Goal: Check status: Check status

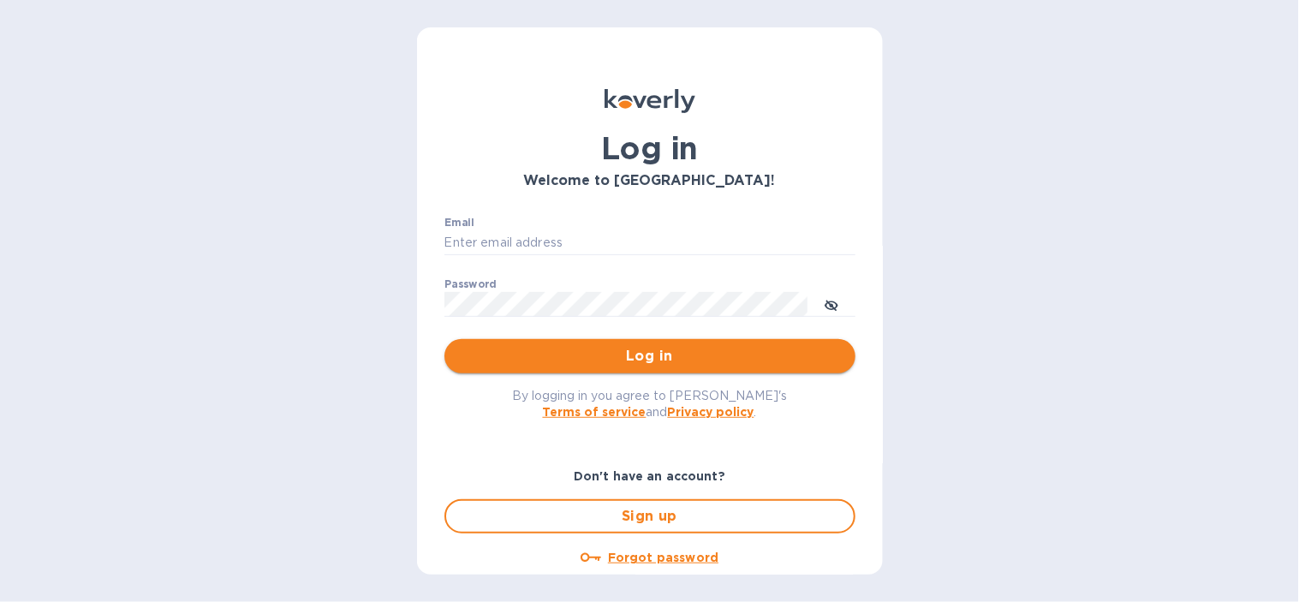
type input "[EMAIL_ADDRESS][DOMAIN_NAME]"
click at [552, 369] on button "Log in" at bounding box center [649, 356] width 411 height 34
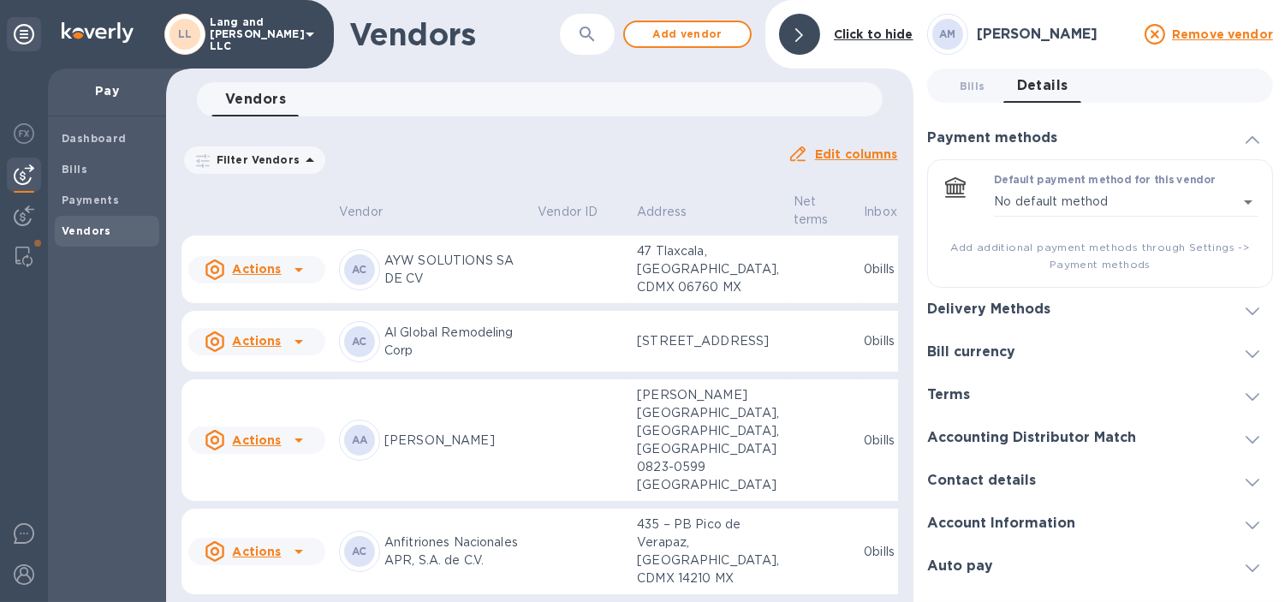
click at [800, 27] on span at bounding box center [799, 35] width 8 height 16
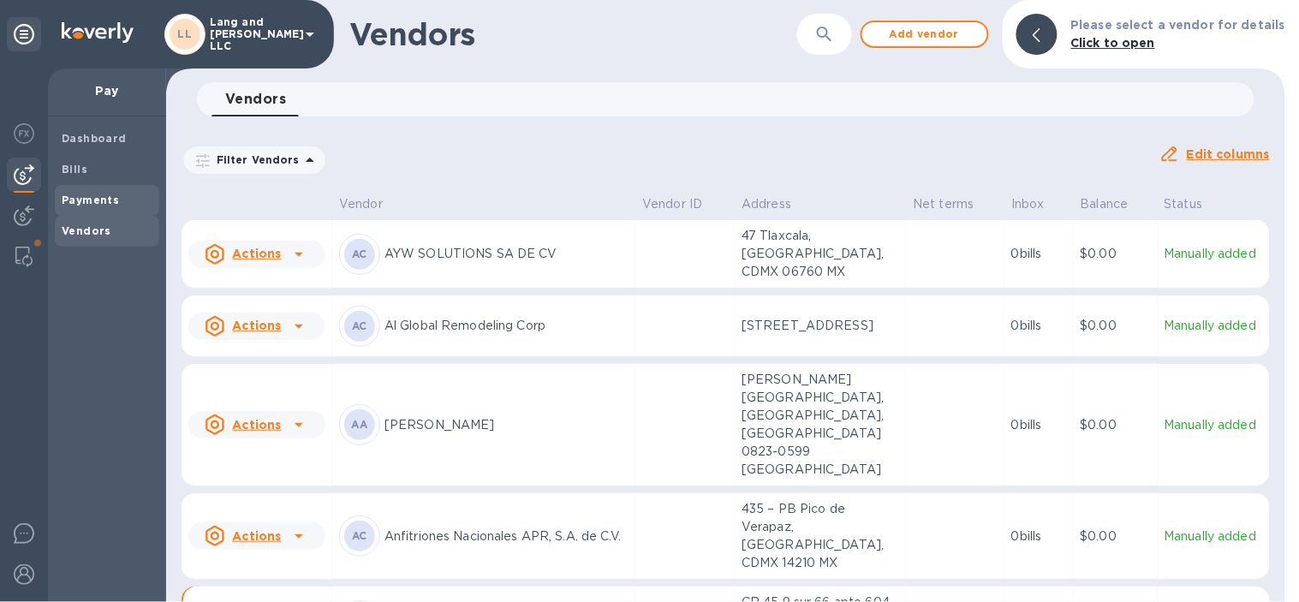
click at [116, 197] on span "Payments" at bounding box center [107, 200] width 91 height 17
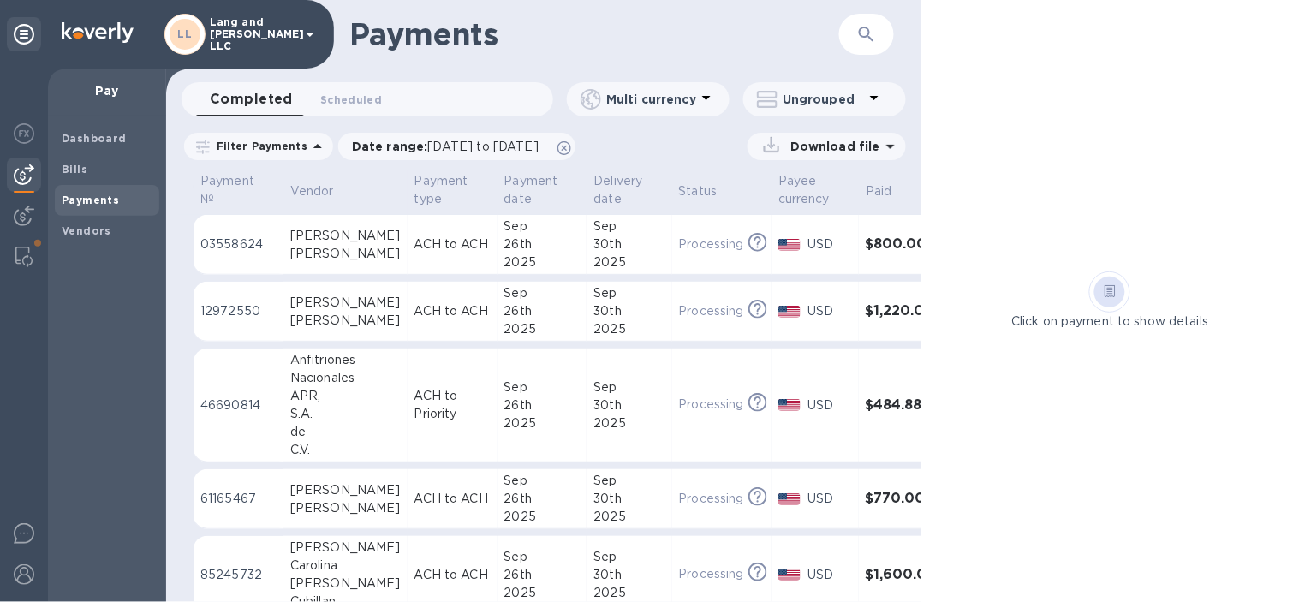
click at [342, 246] on div "[PERSON_NAME]" at bounding box center [345, 254] width 110 height 18
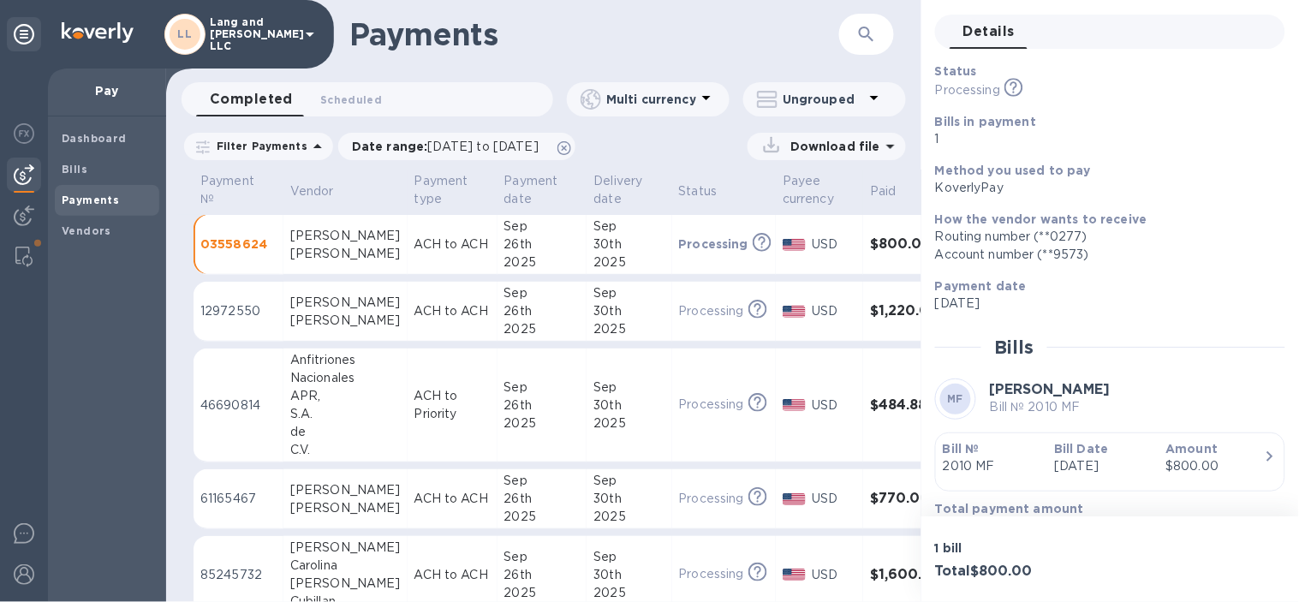
scroll to position [92, 0]
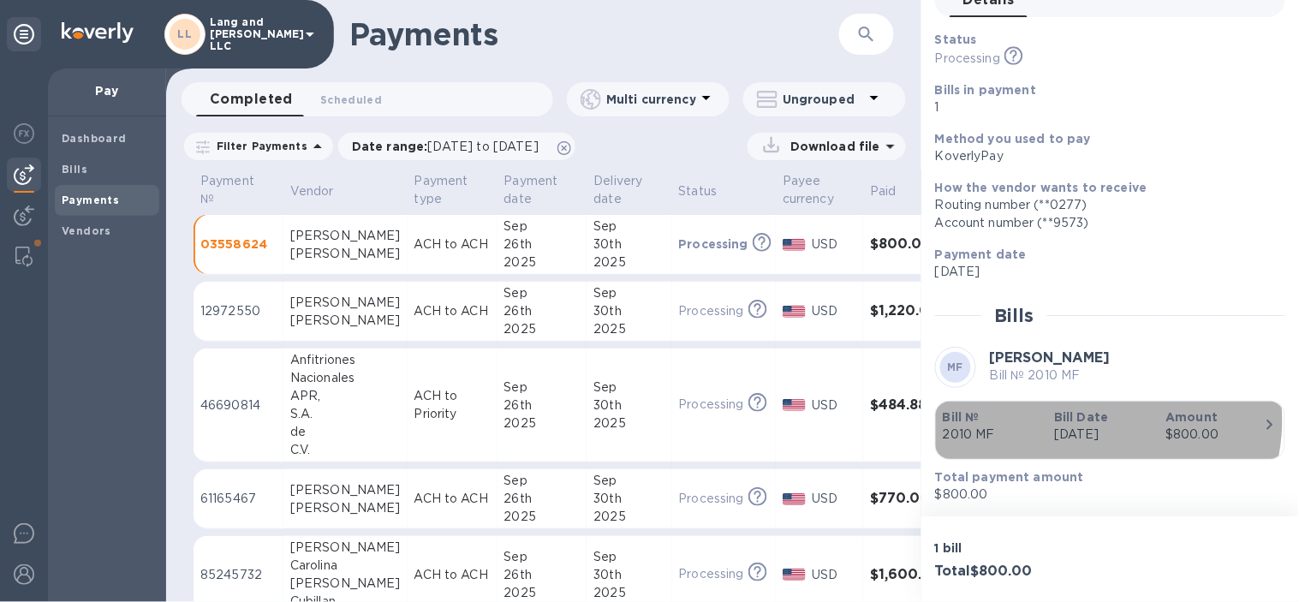
click at [1091, 420] on b "Bill Date" at bounding box center [1081, 417] width 54 height 14
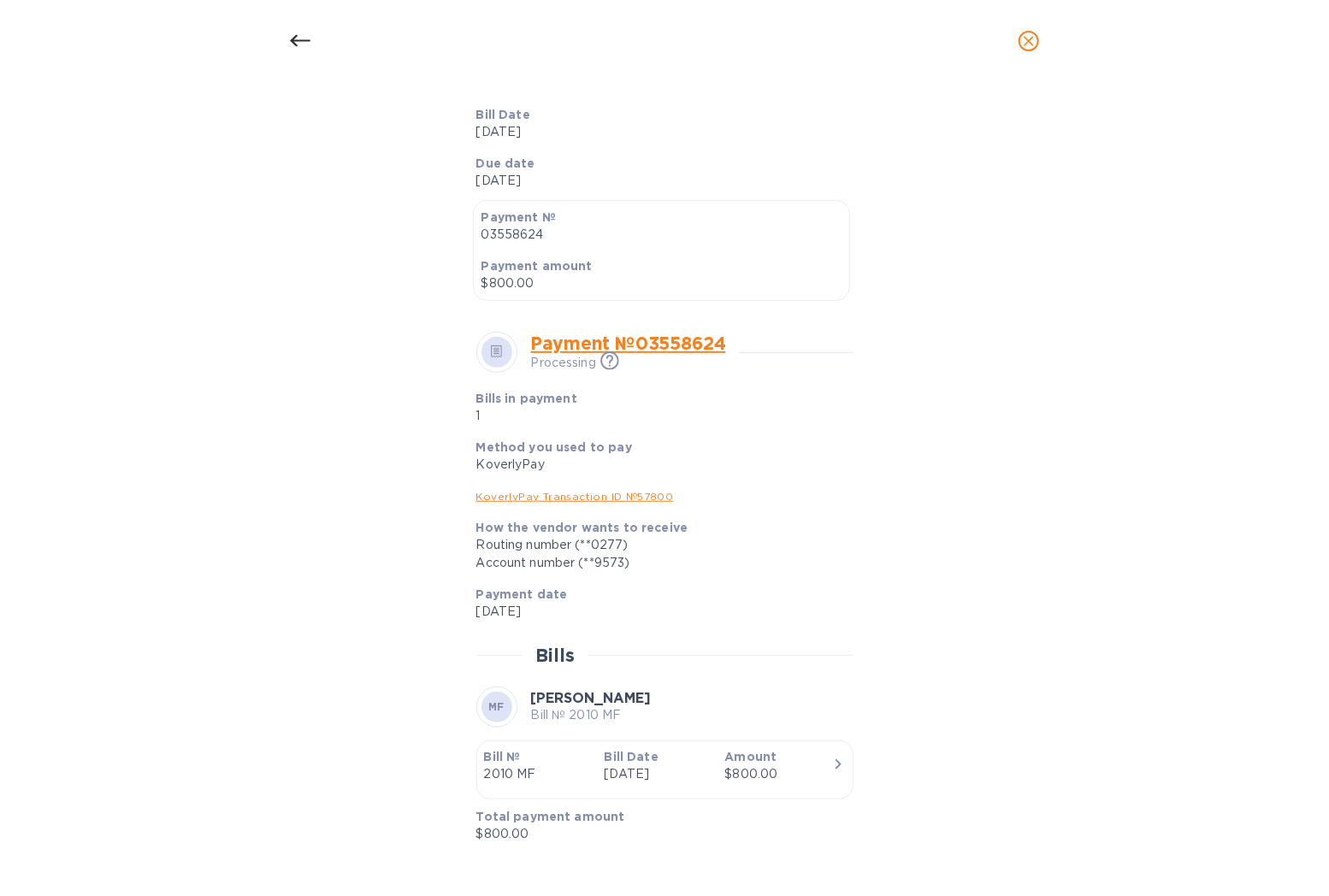
scroll to position [0, 0]
click at [1036, 43] on icon "close" at bounding box center [1028, 41] width 17 height 17
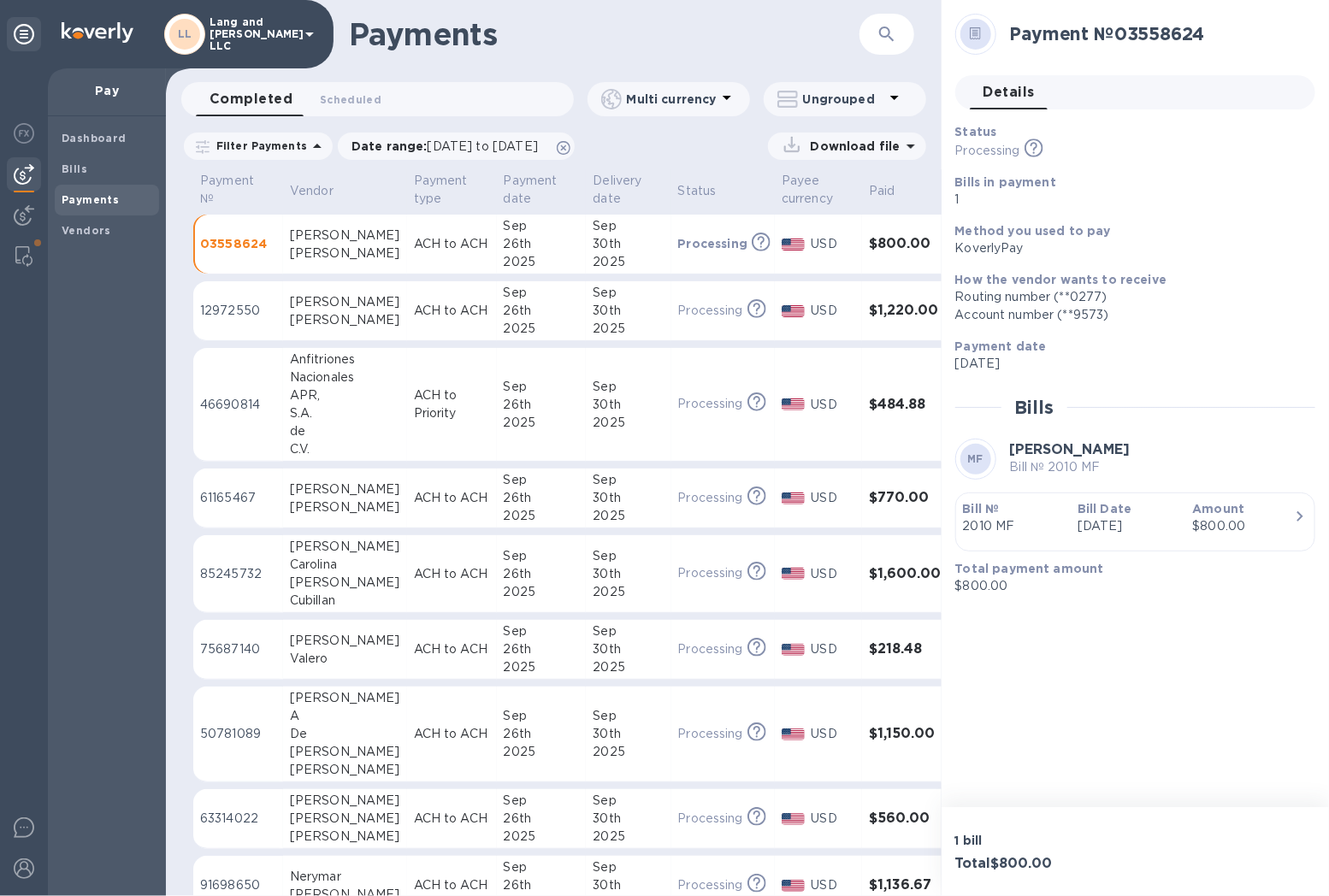
scroll to position [336, 0]
click at [414, 313] on p "ACH to ACH" at bounding box center [452, 311] width 76 height 18
click at [1018, 528] on p "2013 GG" at bounding box center [1013, 526] width 101 height 18
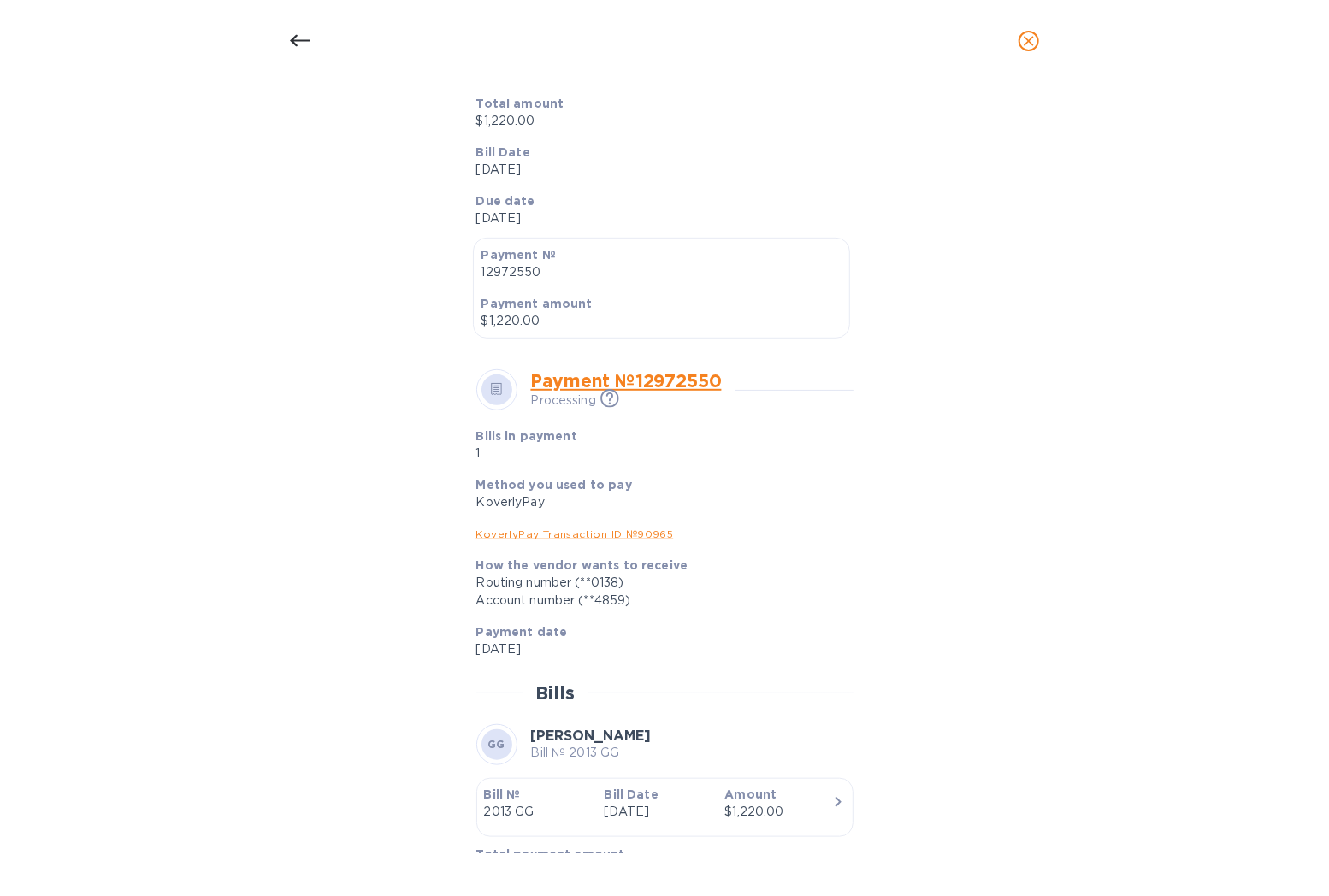
scroll to position [378, 0]
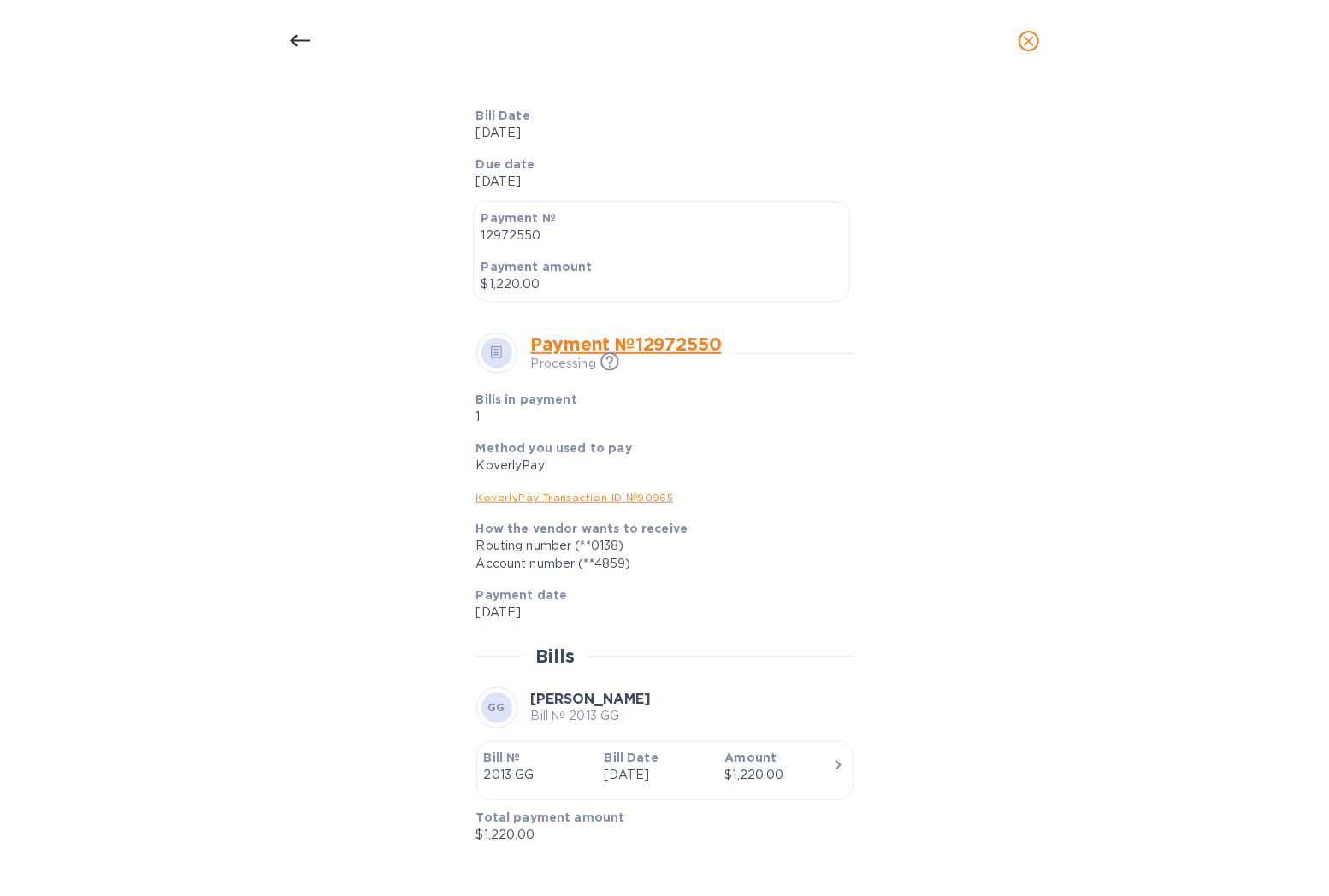
click at [315, 39] on div at bounding box center [300, 41] width 41 height 41
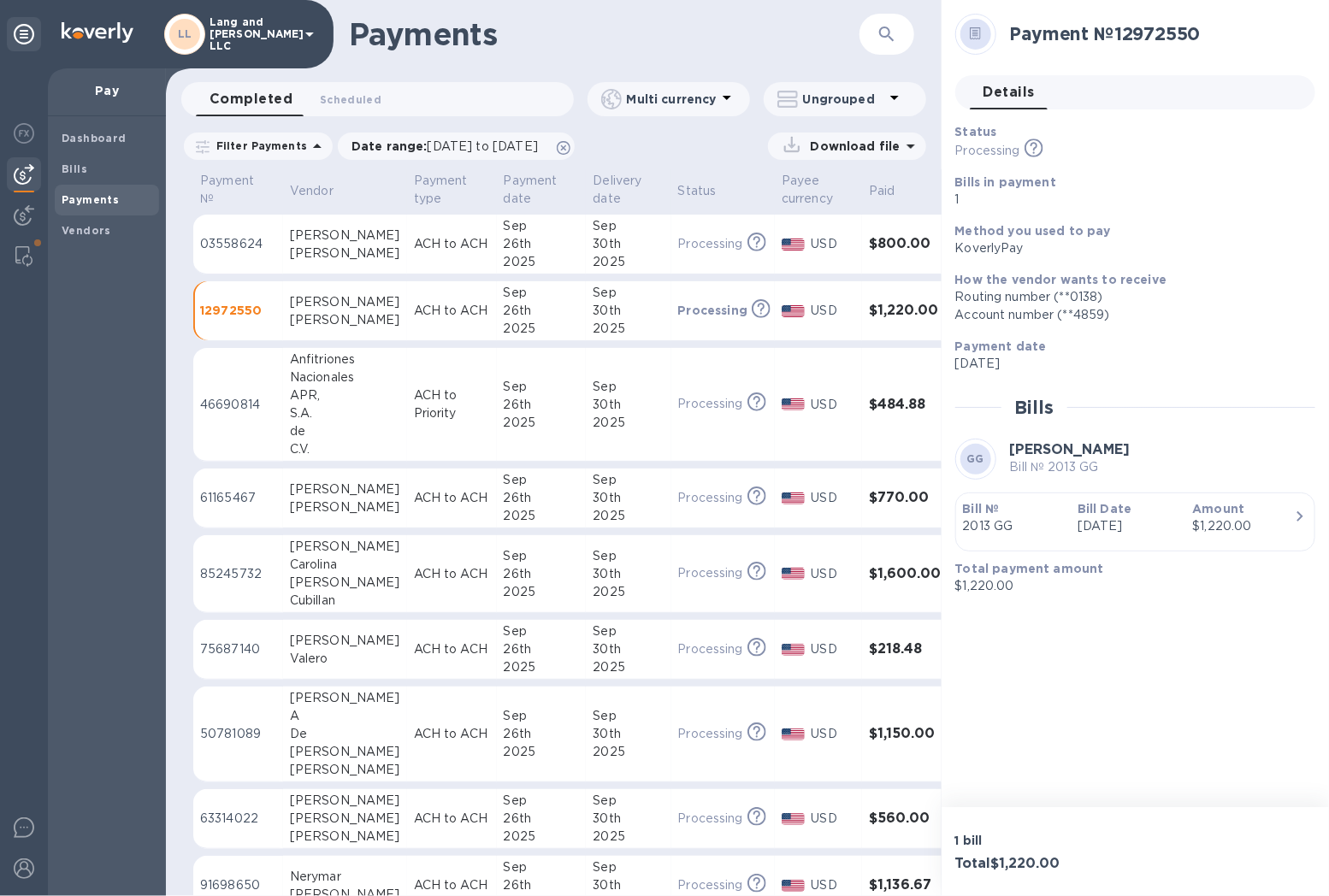
click at [407, 384] on td "ACH to Priority" at bounding box center [452, 405] width 90 height 114
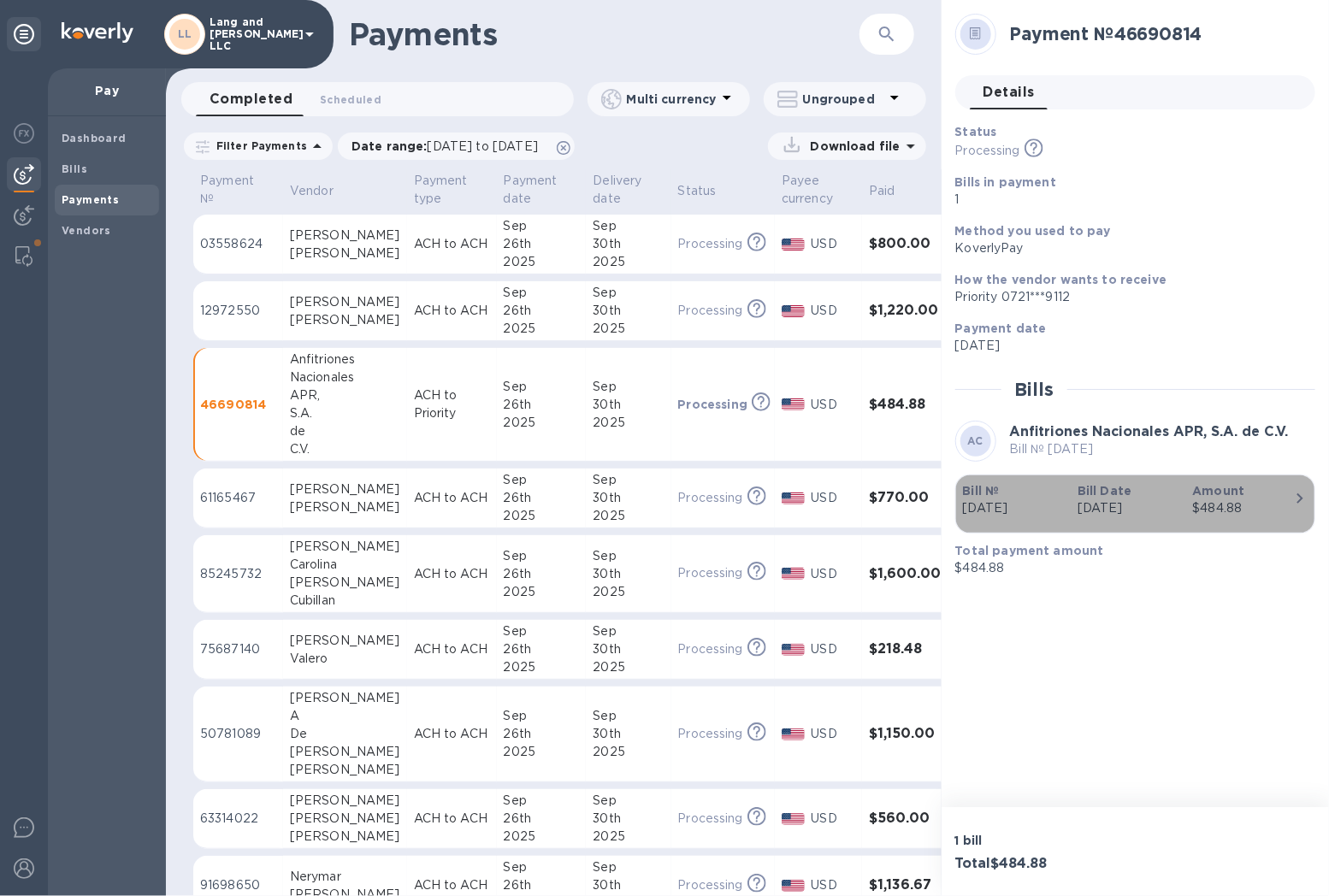
click at [1084, 509] on p "[DATE]" at bounding box center [1128, 508] width 101 height 18
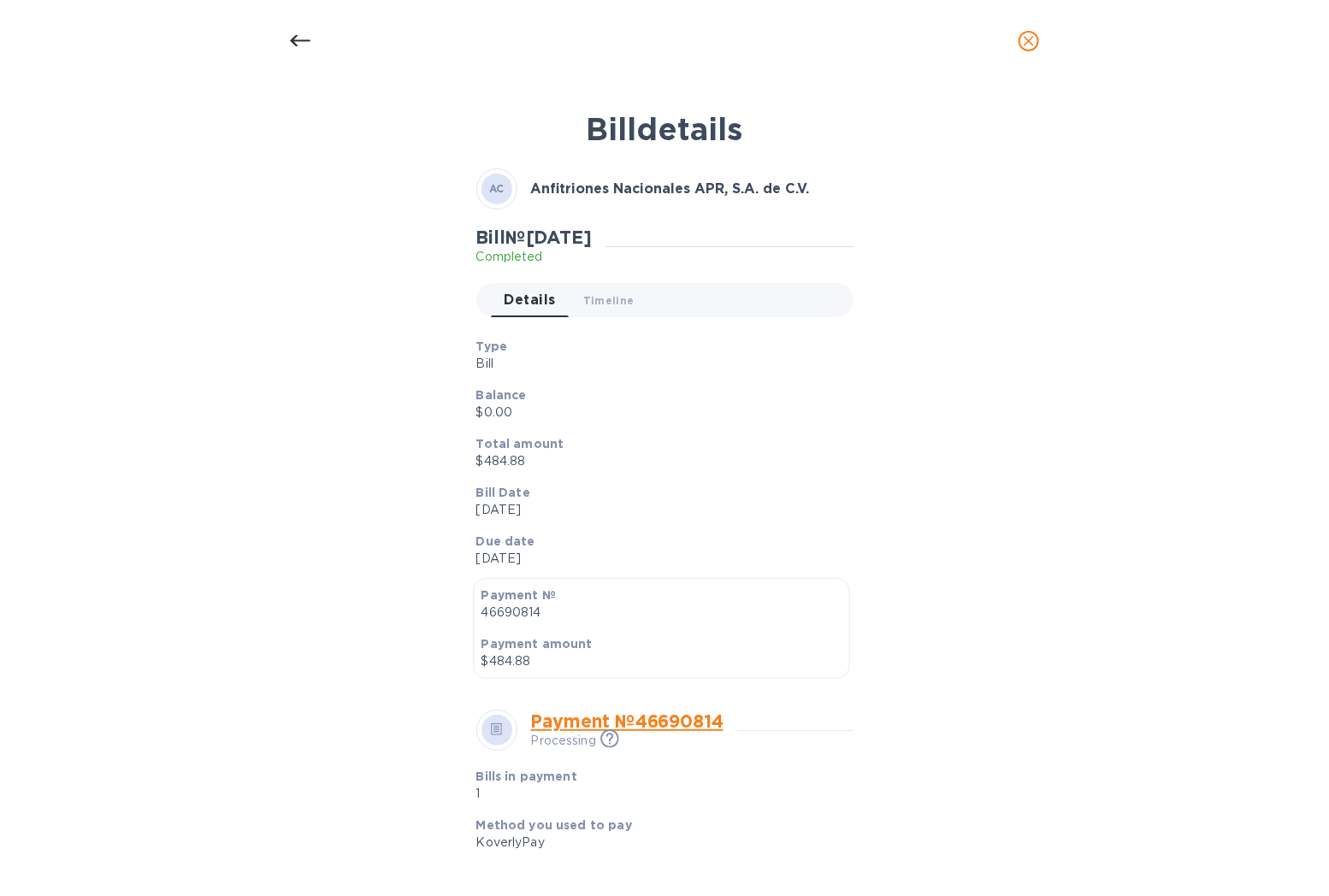
scroll to position [360, 0]
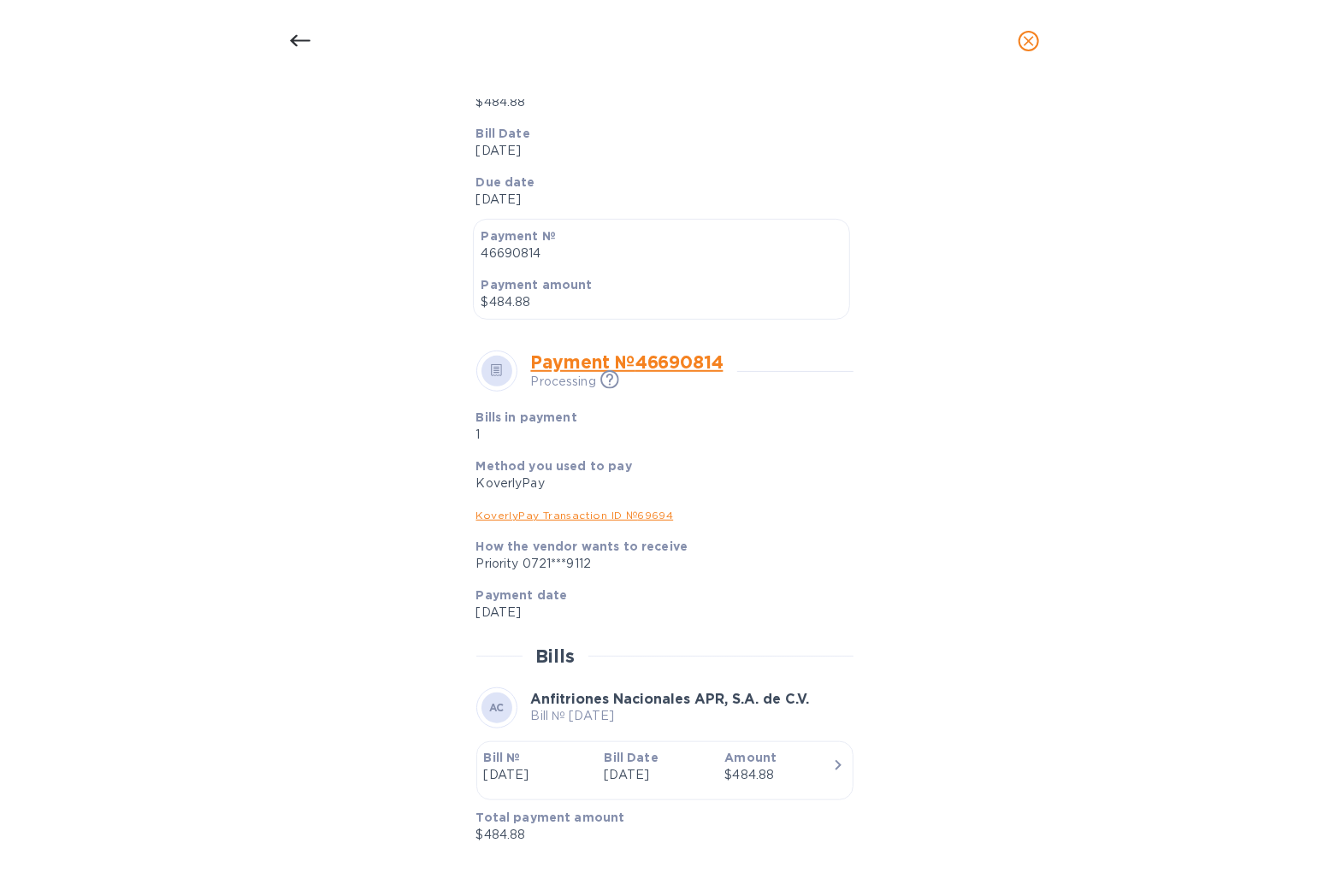
click at [302, 47] on icon at bounding box center [300, 41] width 21 height 21
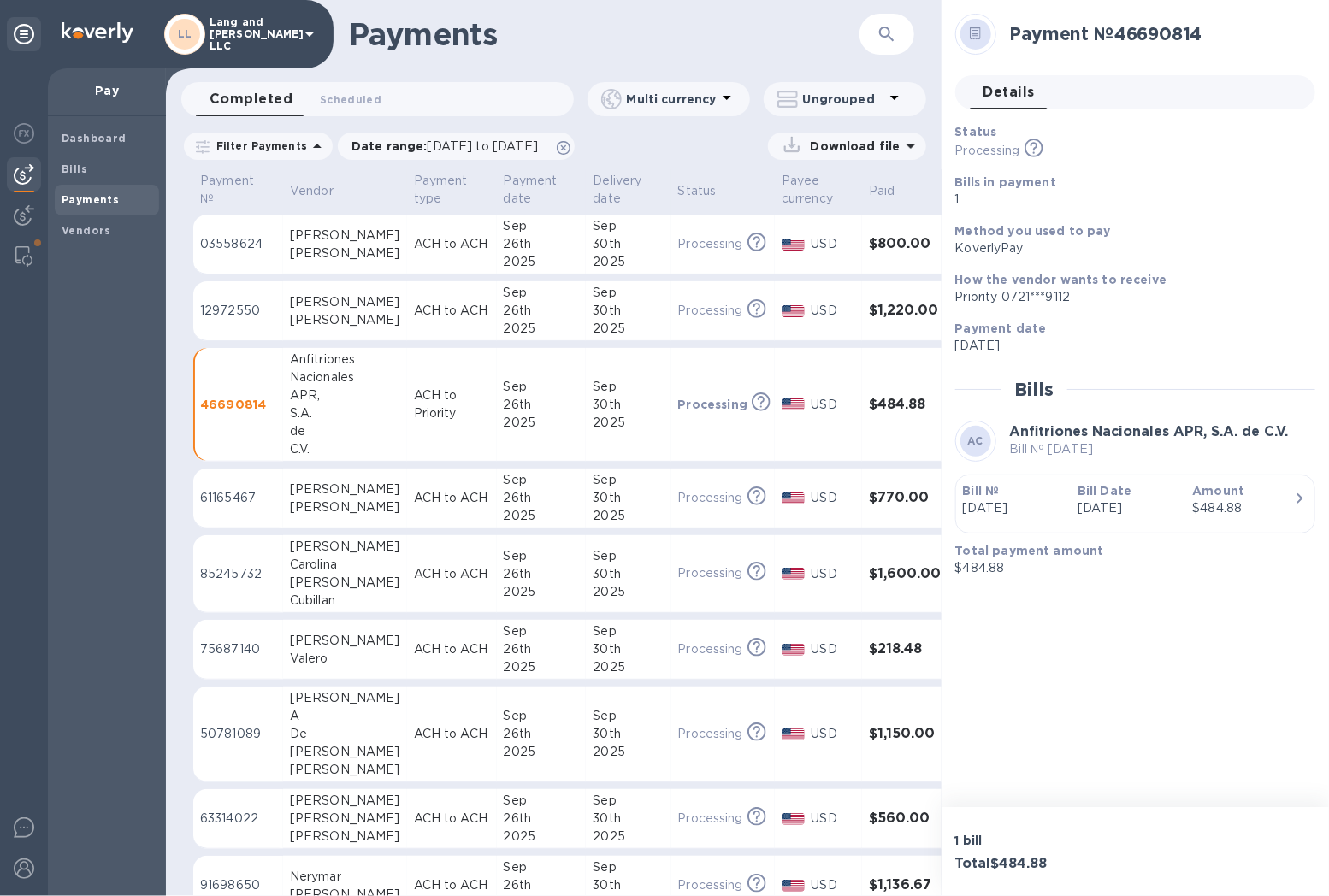
scroll to position [318, 0]
click at [407, 472] on td "ACH to ACH" at bounding box center [452, 498] width 90 height 60
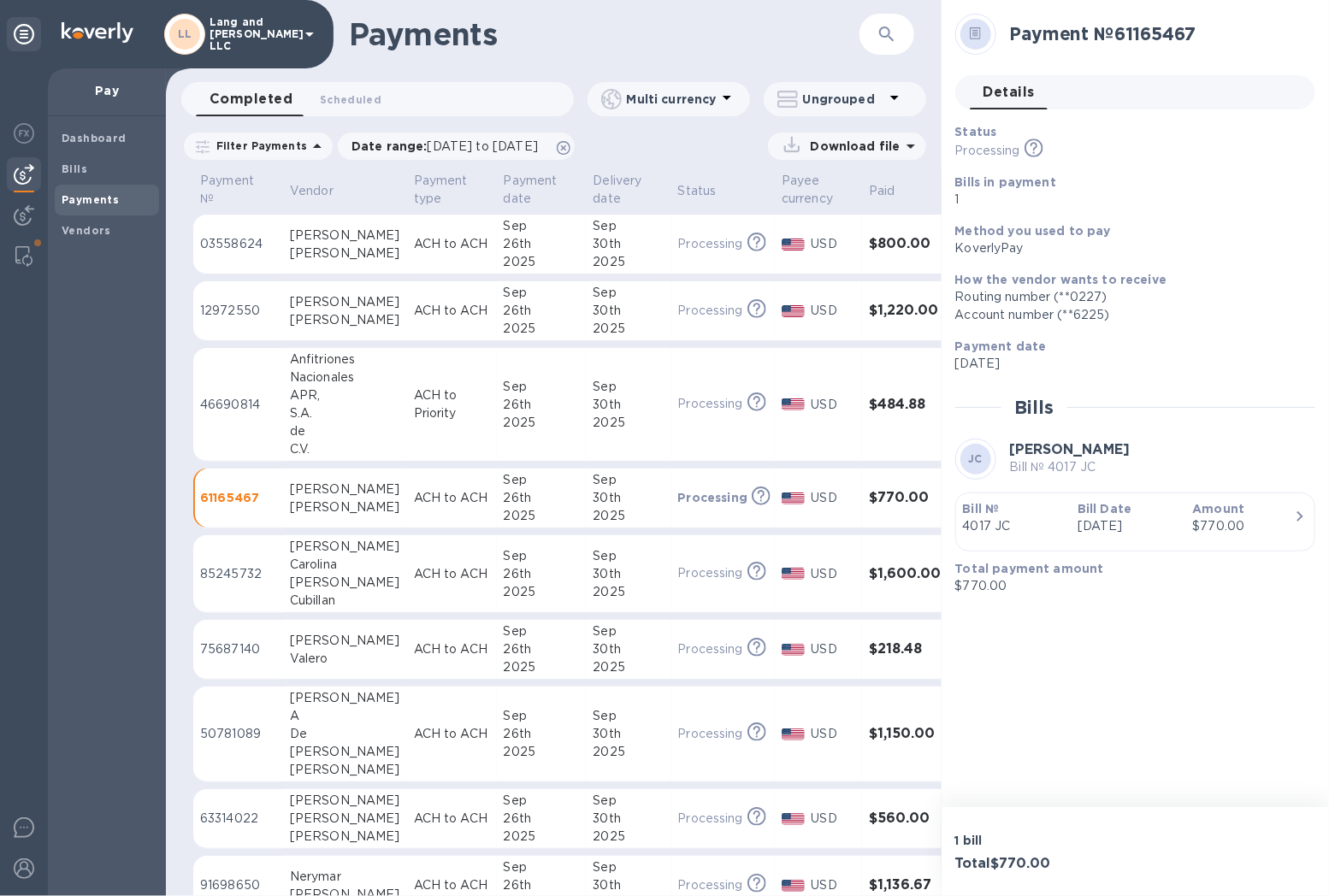
click at [1119, 515] on b "Bill Date" at bounding box center [1105, 509] width 54 height 14
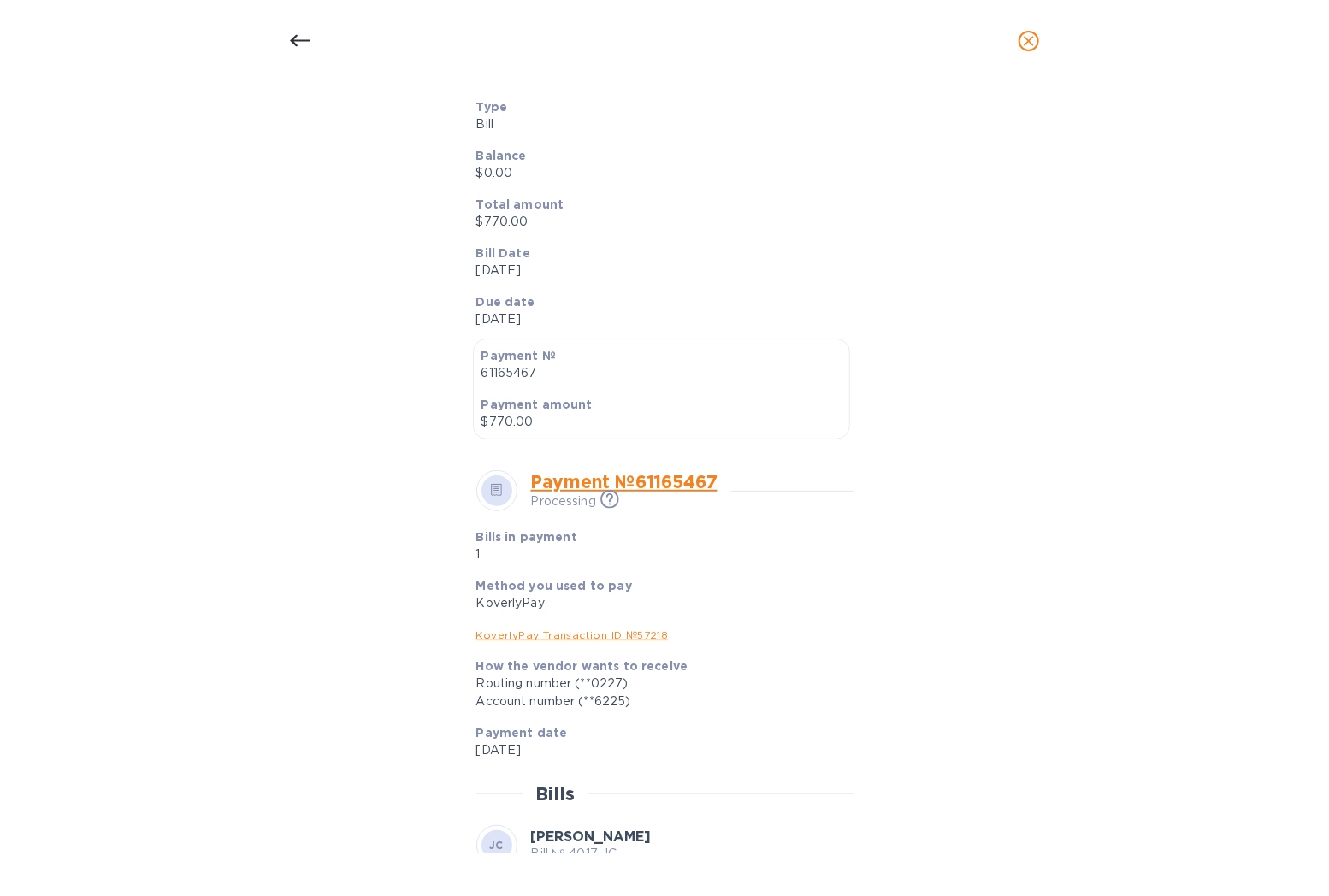
scroll to position [378, 0]
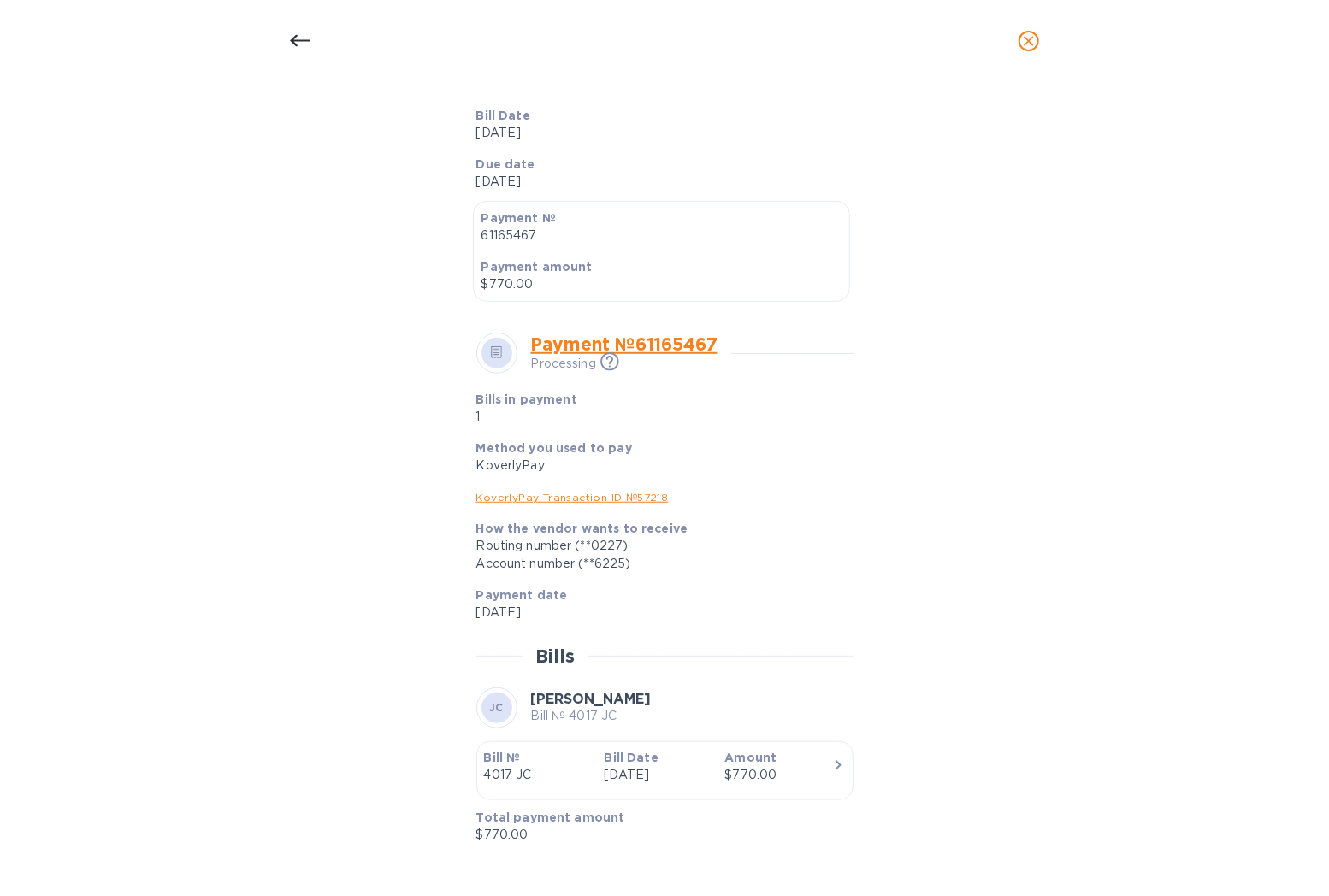
drag, startPoint x: 1039, startPoint y: 45, endPoint x: 1043, endPoint y: 60, distance: 15.5
click at [1038, 44] on button "close" at bounding box center [1028, 41] width 41 height 41
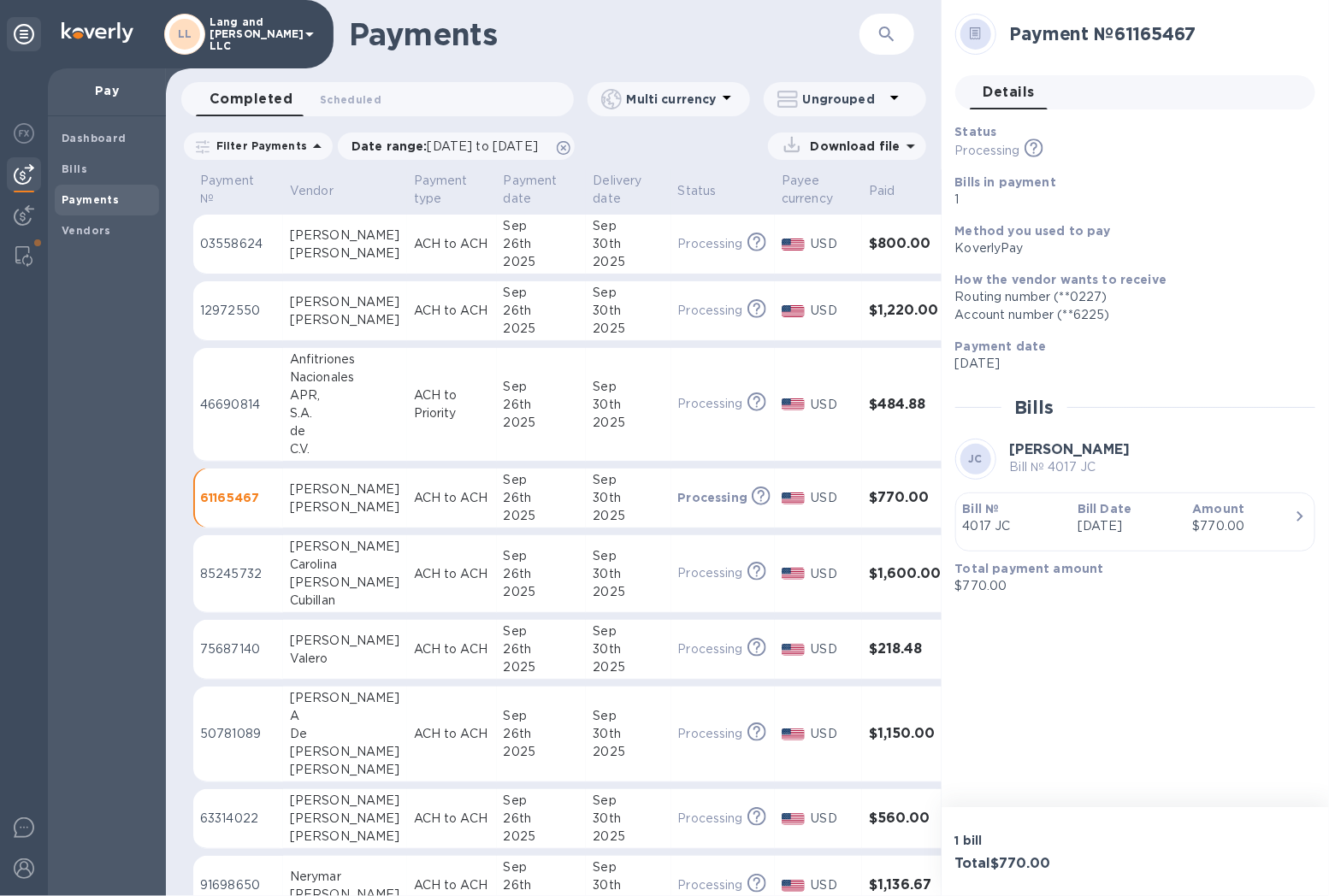
click at [322, 567] on div "Carolina" at bounding box center [345, 564] width 110 height 18
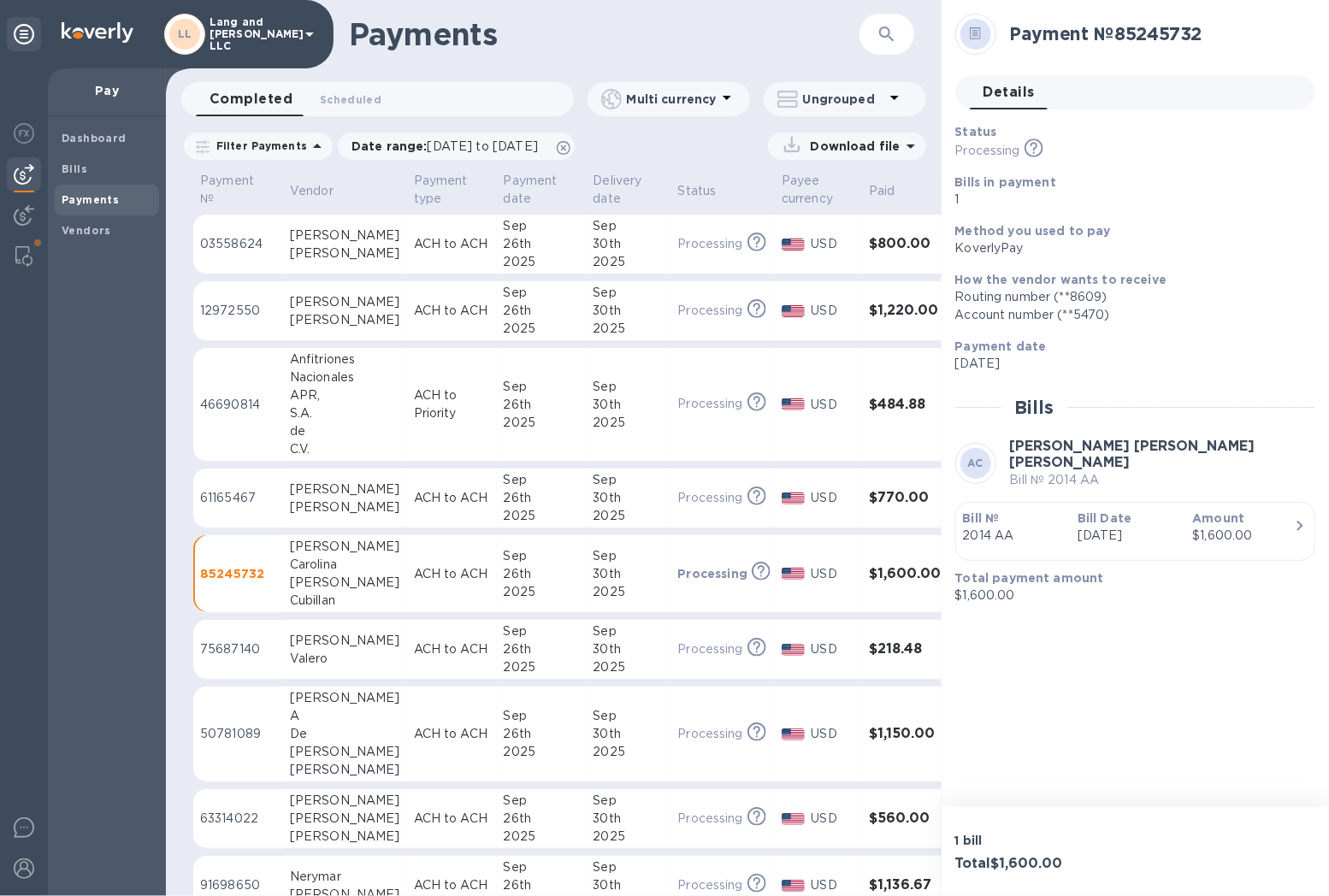
click at [1079, 513] on b "Bill Date" at bounding box center [1105, 518] width 54 height 14
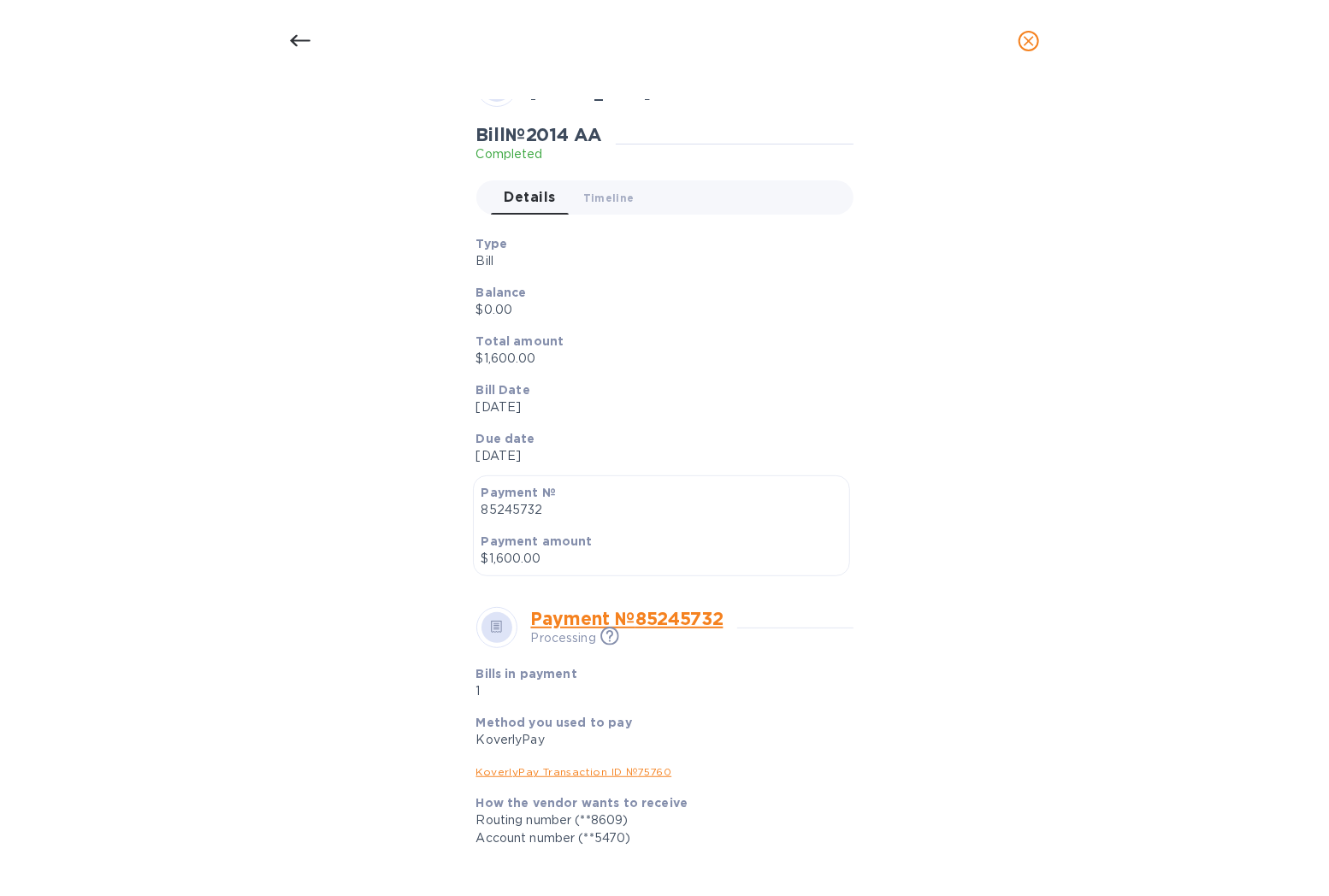
scroll to position [378, 0]
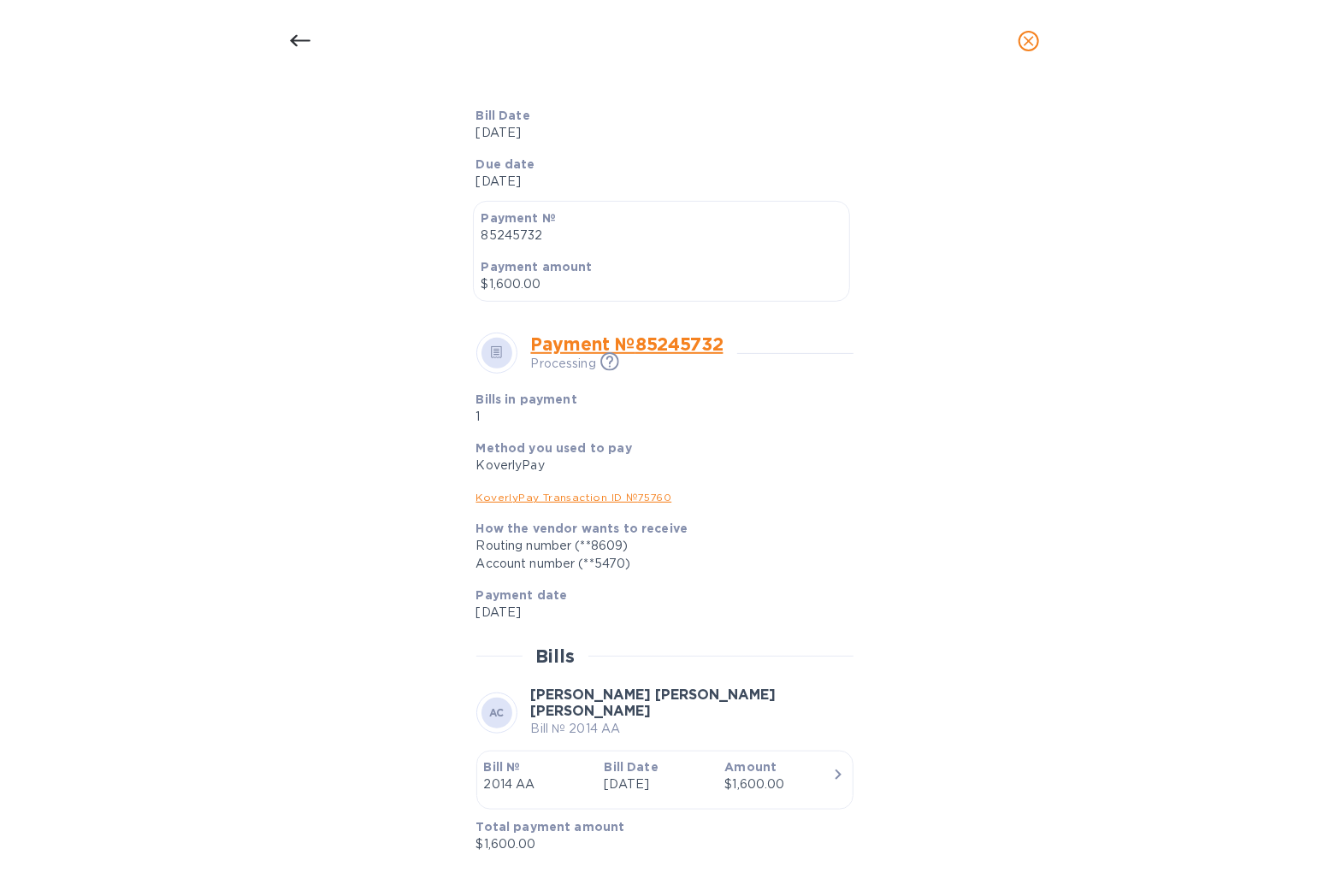
click at [1039, 41] on button "close" at bounding box center [1028, 41] width 41 height 41
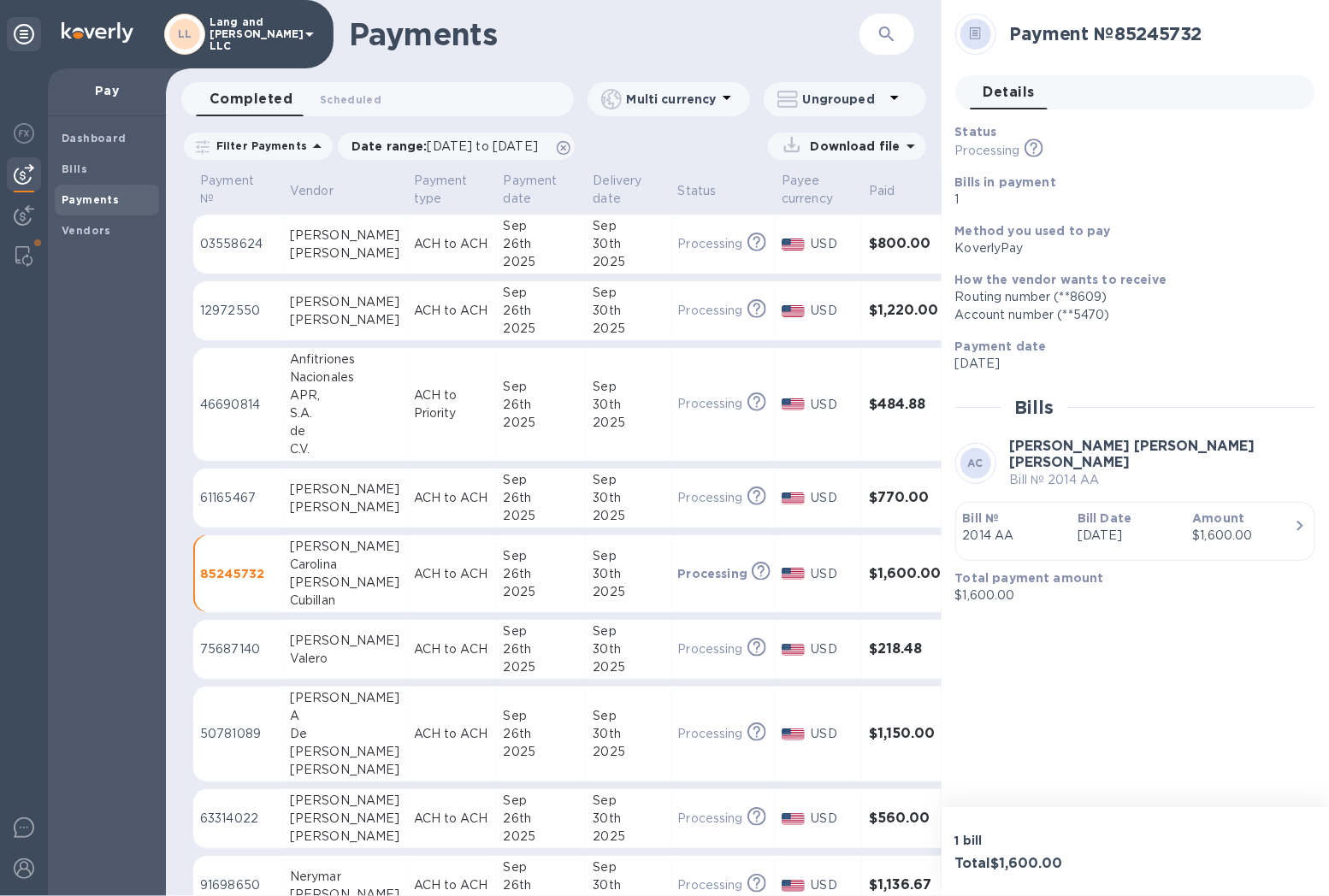
scroll to position [336, 0]
click at [414, 600] on p "ACH to ACH" at bounding box center [452, 649] width 76 height 18
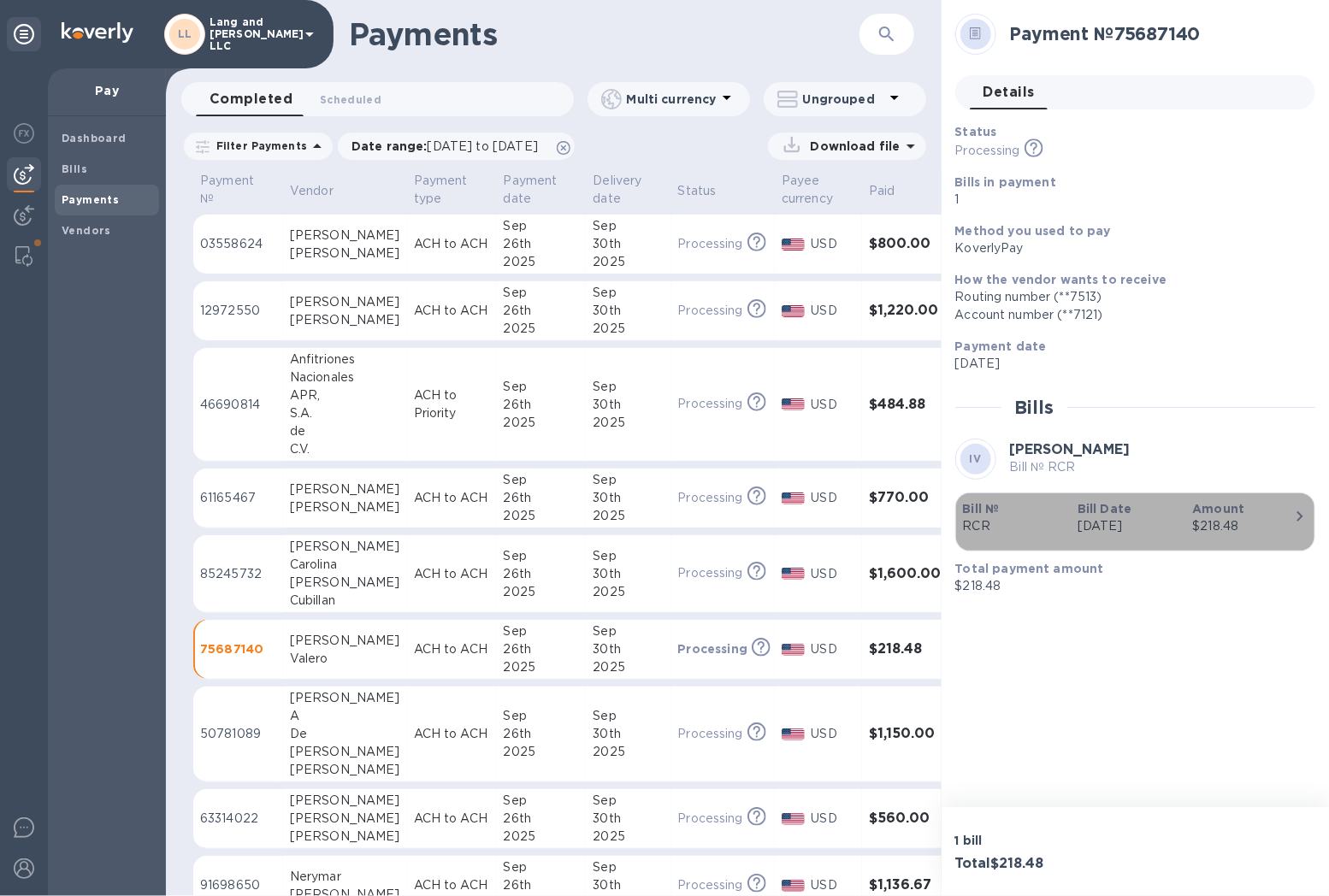
click at [1138, 531] on p "[DATE]" at bounding box center [1128, 526] width 101 height 18
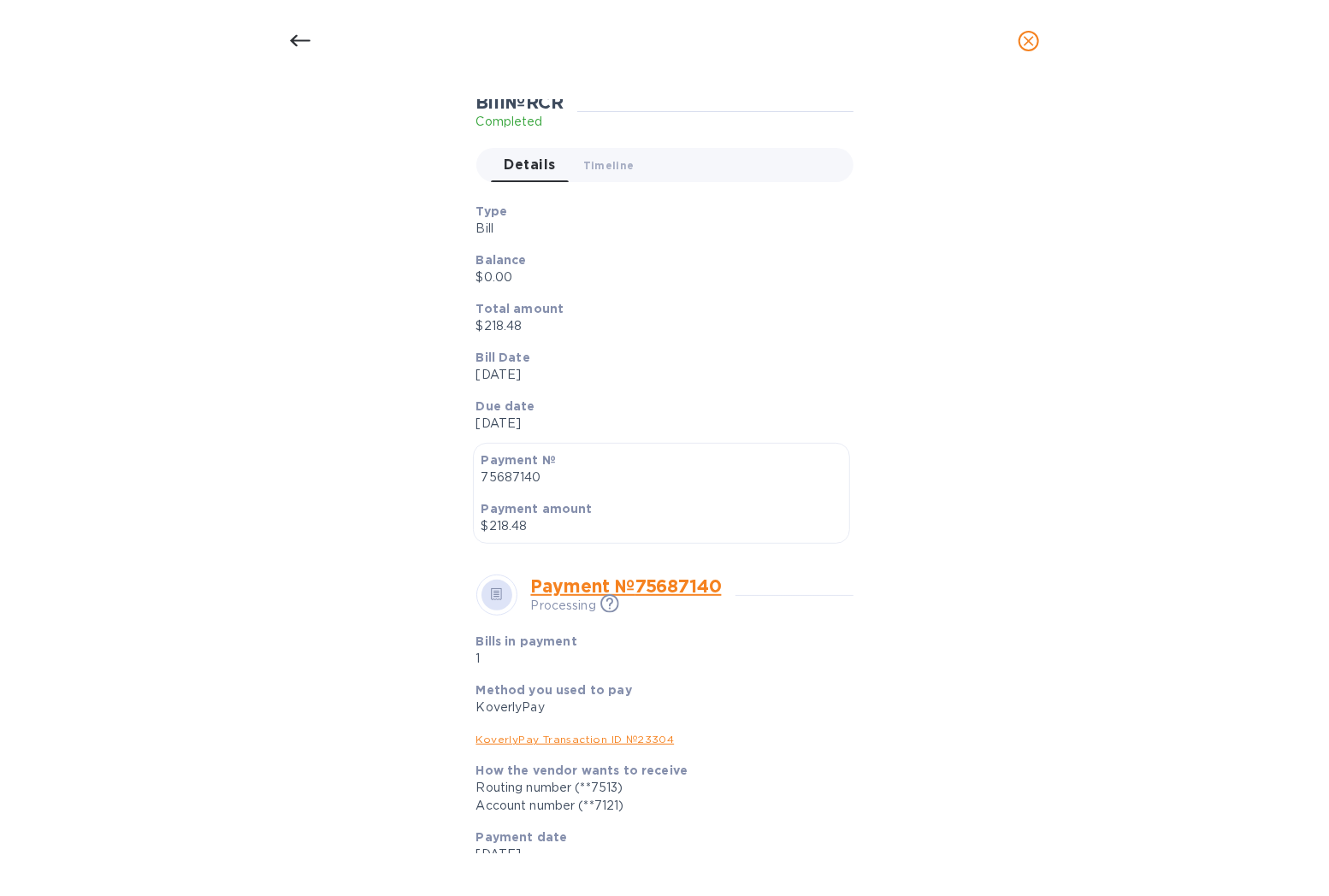
scroll to position [378, 0]
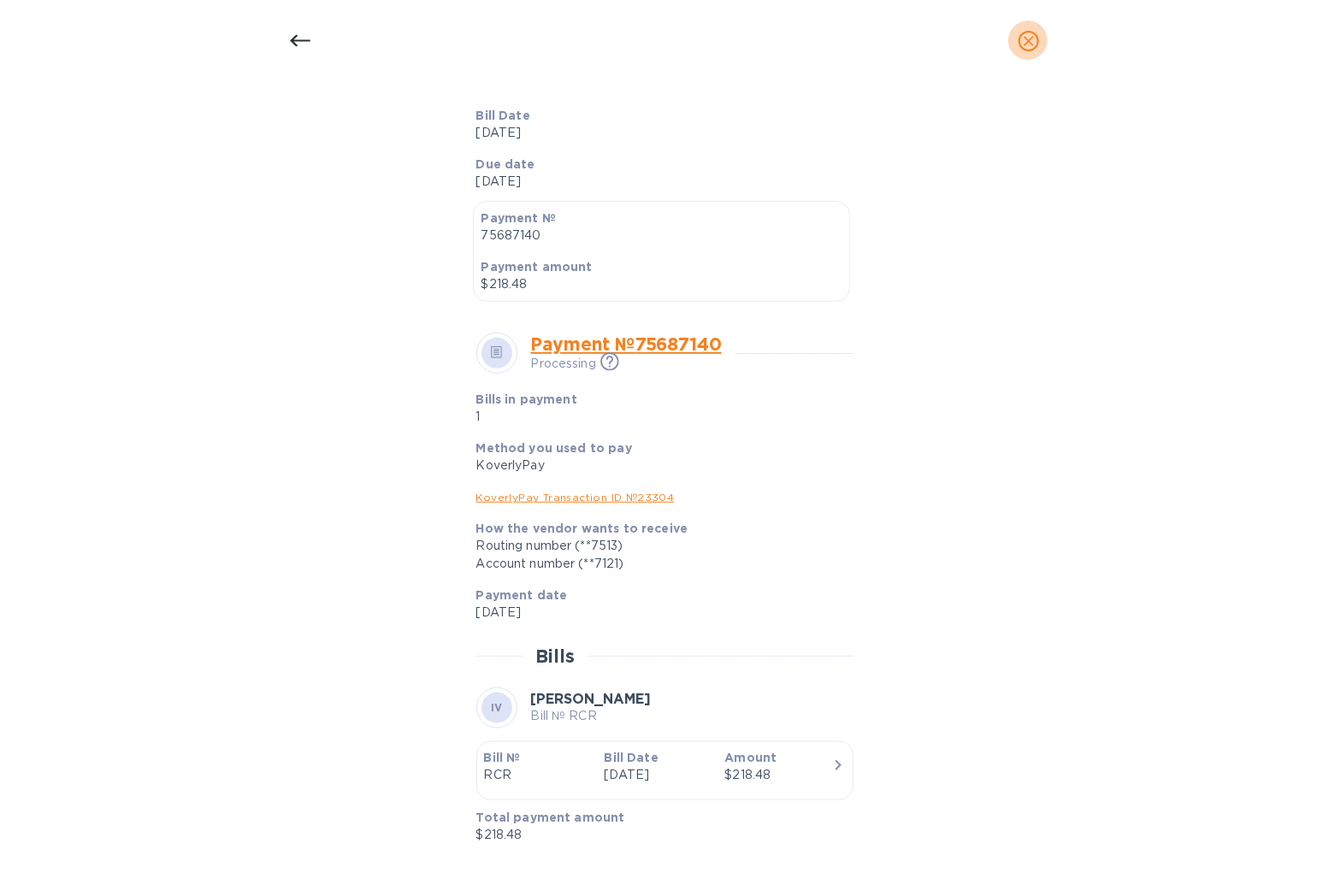
click at [1035, 36] on icon "close" at bounding box center [1028, 41] width 17 height 17
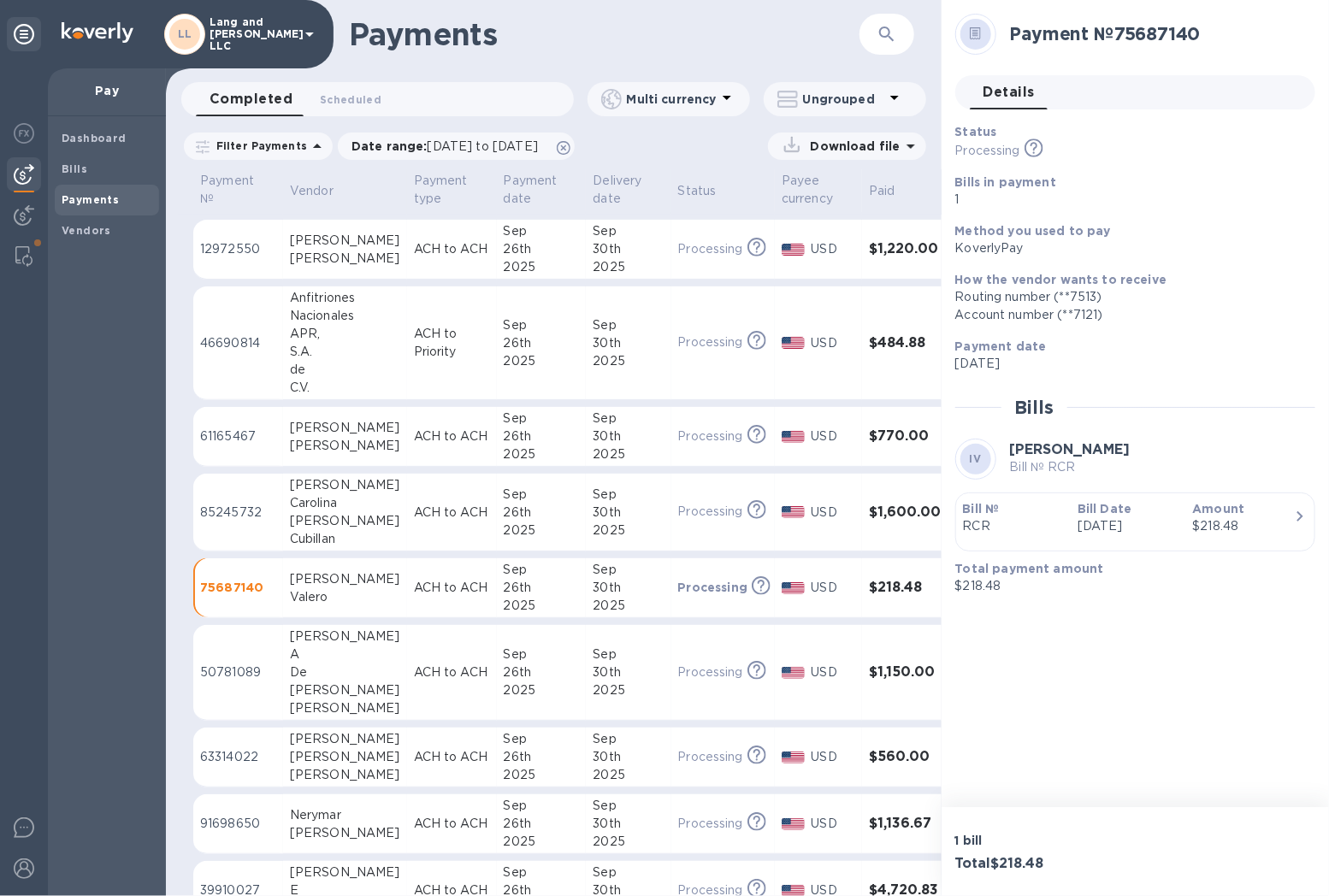
scroll to position [95, 0]
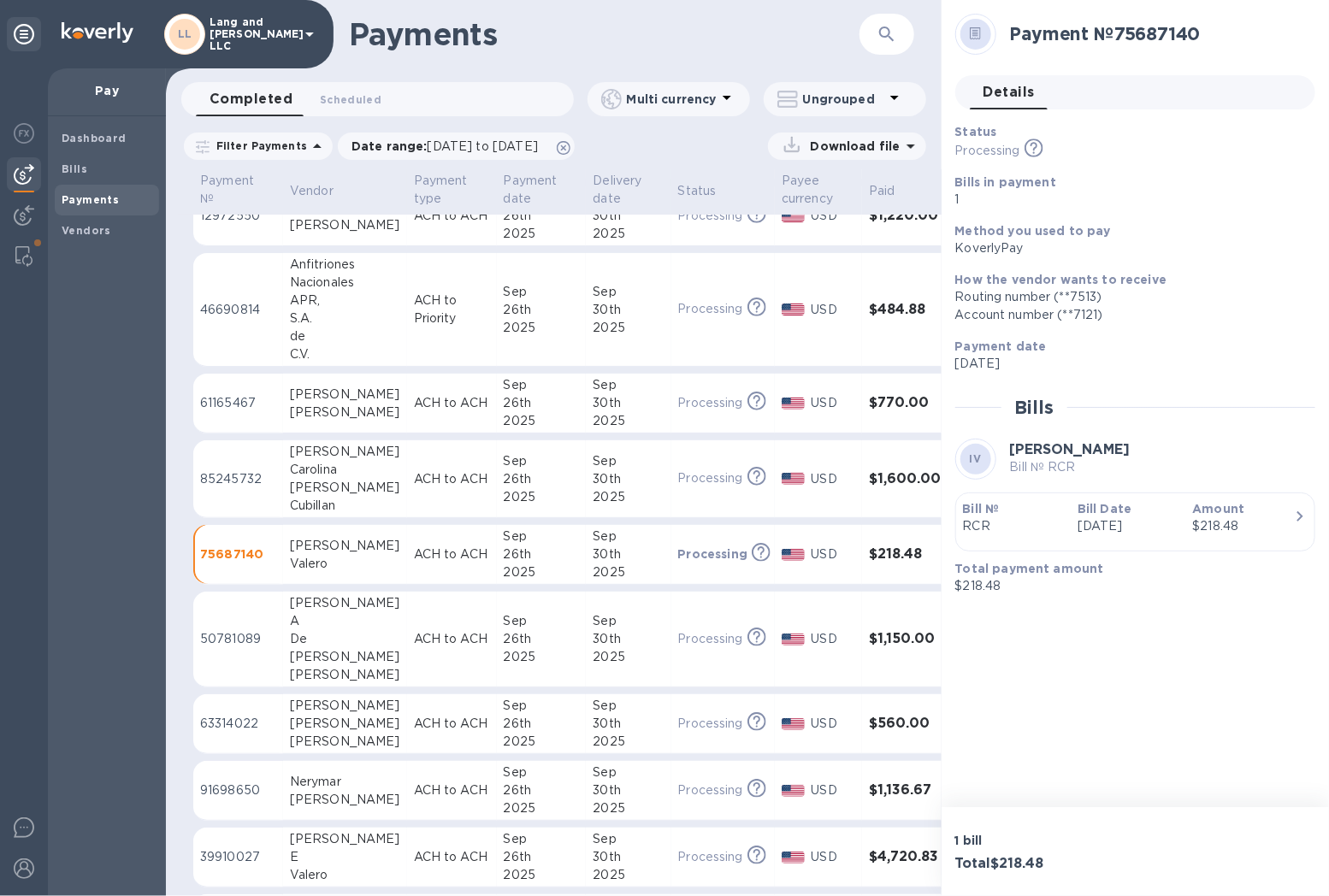
click at [346, 600] on div "[PERSON_NAME]" at bounding box center [345, 657] width 110 height 18
click at [1011, 493] on div "Bill № 4009 AA" at bounding box center [1013, 517] width 115 height 49
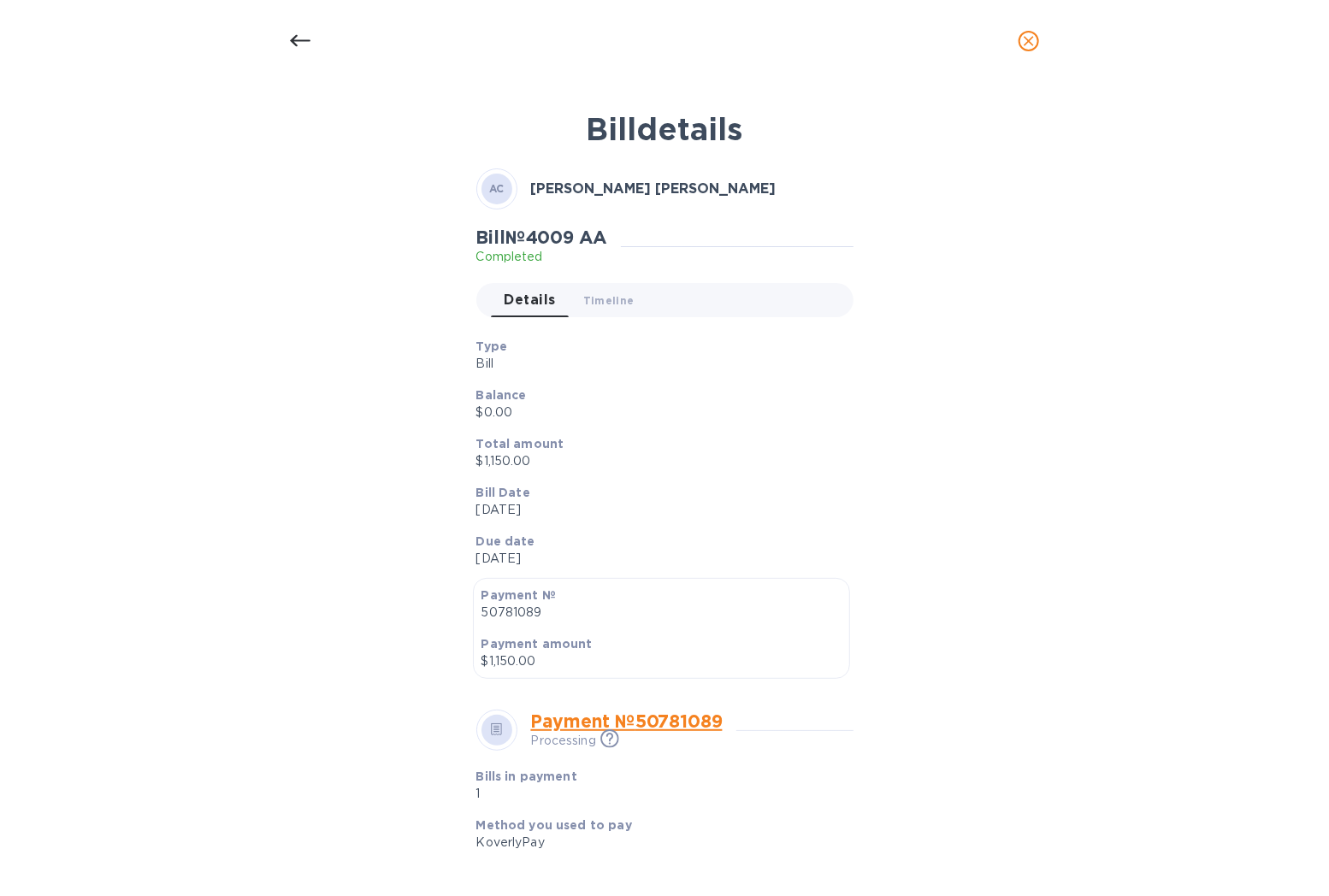
click at [1028, 39] on icon "close" at bounding box center [1029, 41] width 10 height 10
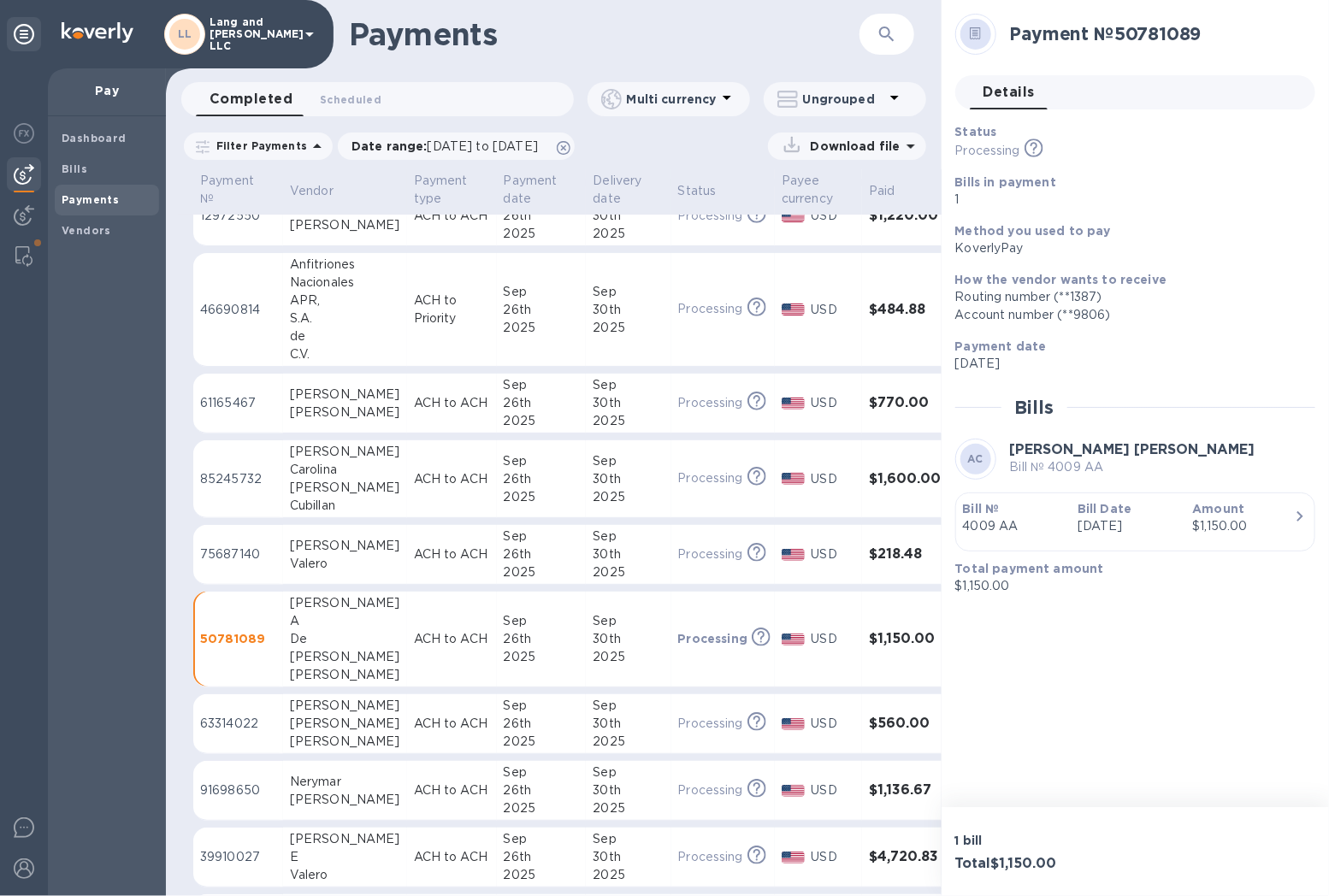
click at [363, 600] on div "[PERSON_NAME]" at bounding box center [345, 724] width 110 height 18
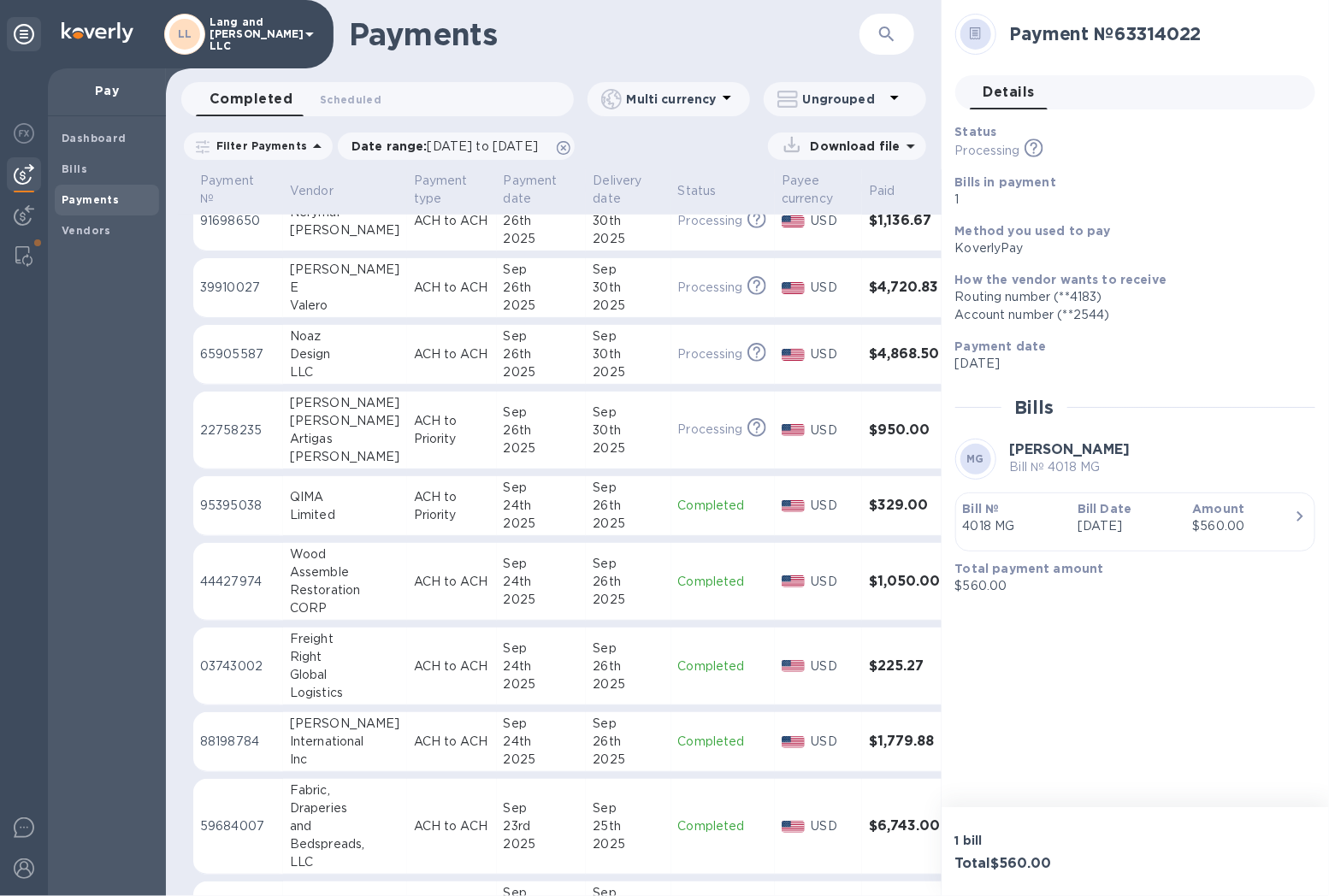
scroll to position [569, 0]
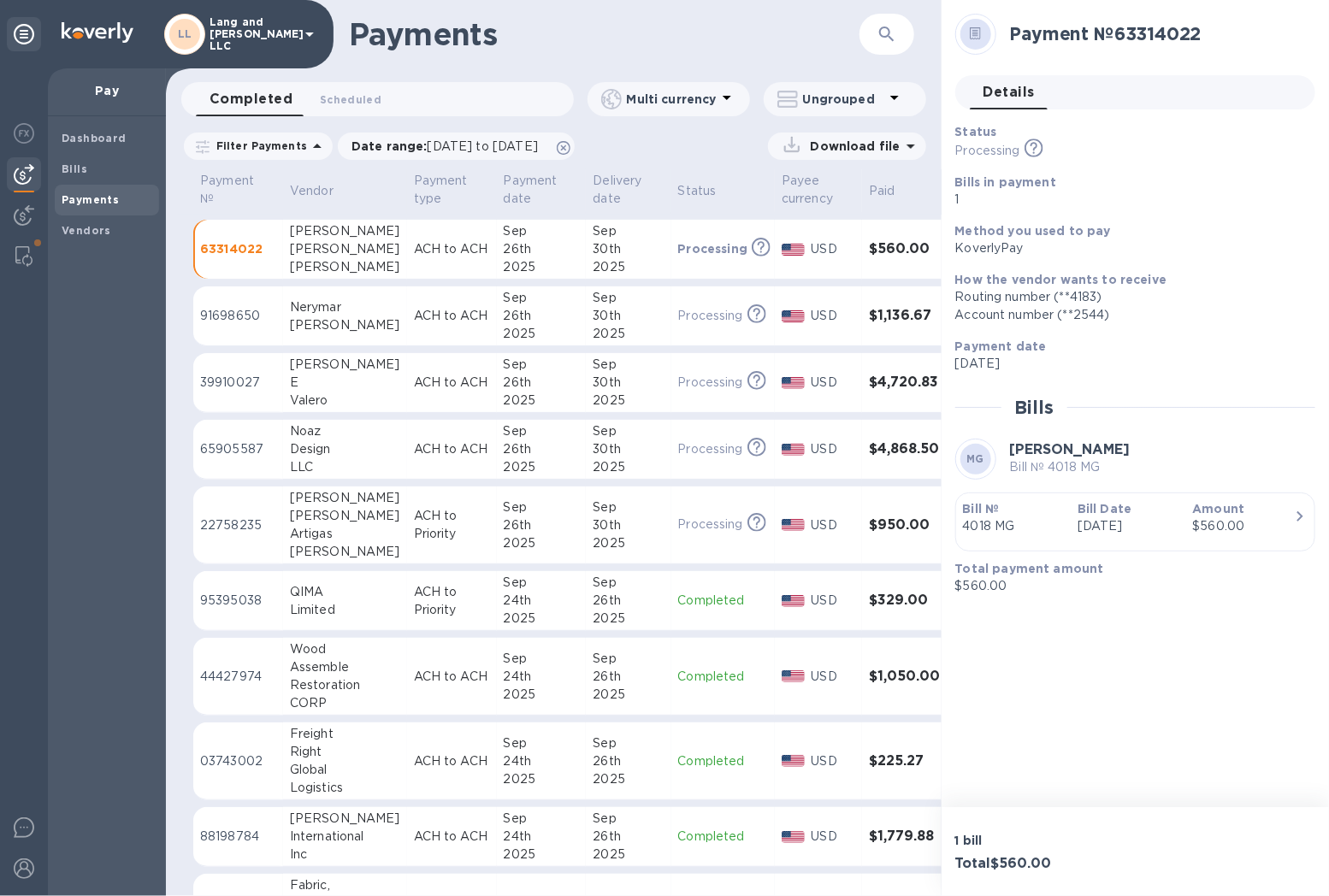
click at [1084, 502] on b "Bill Date" at bounding box center [1105, 509] width 54 height 14
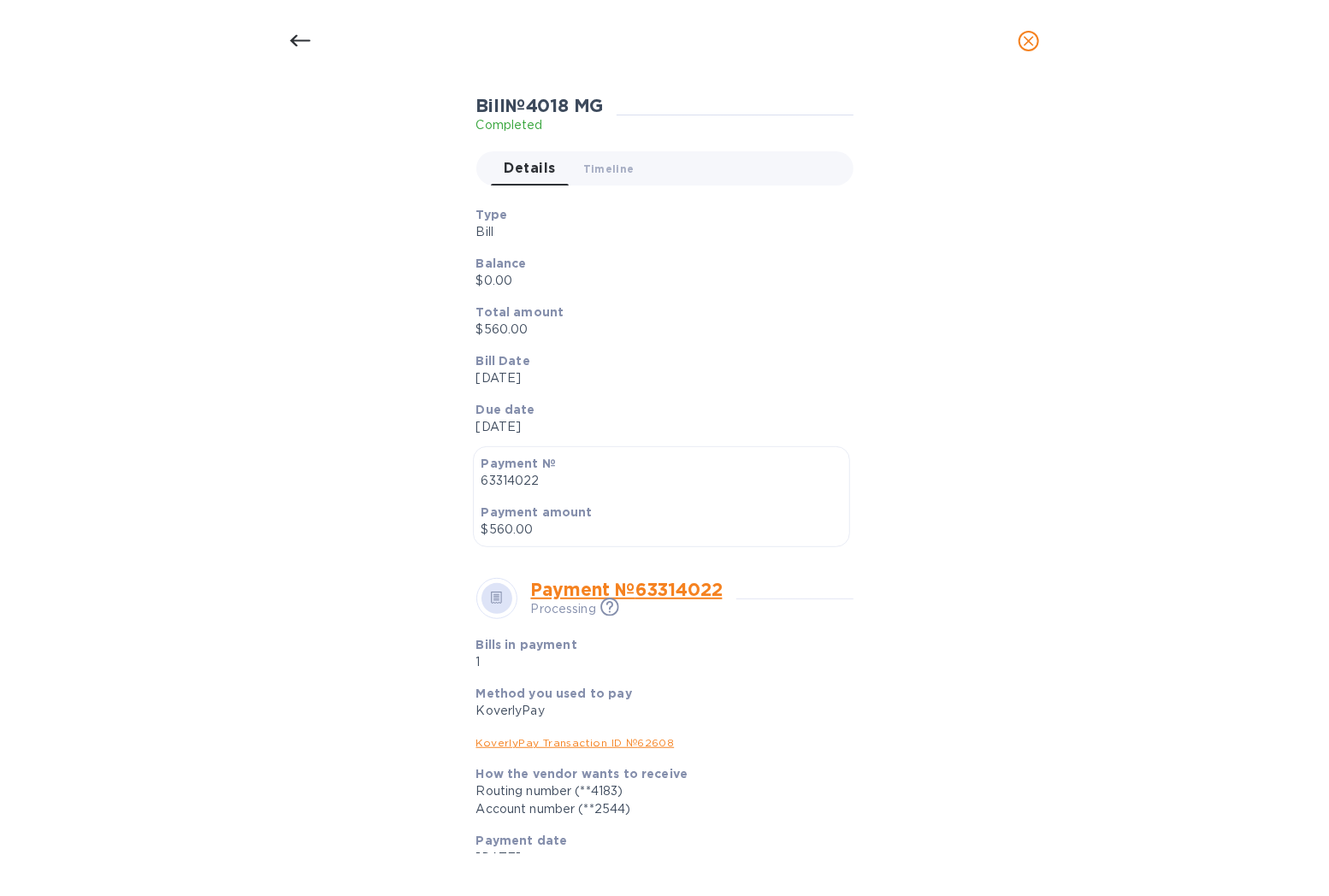
scroll to position [0, 0]
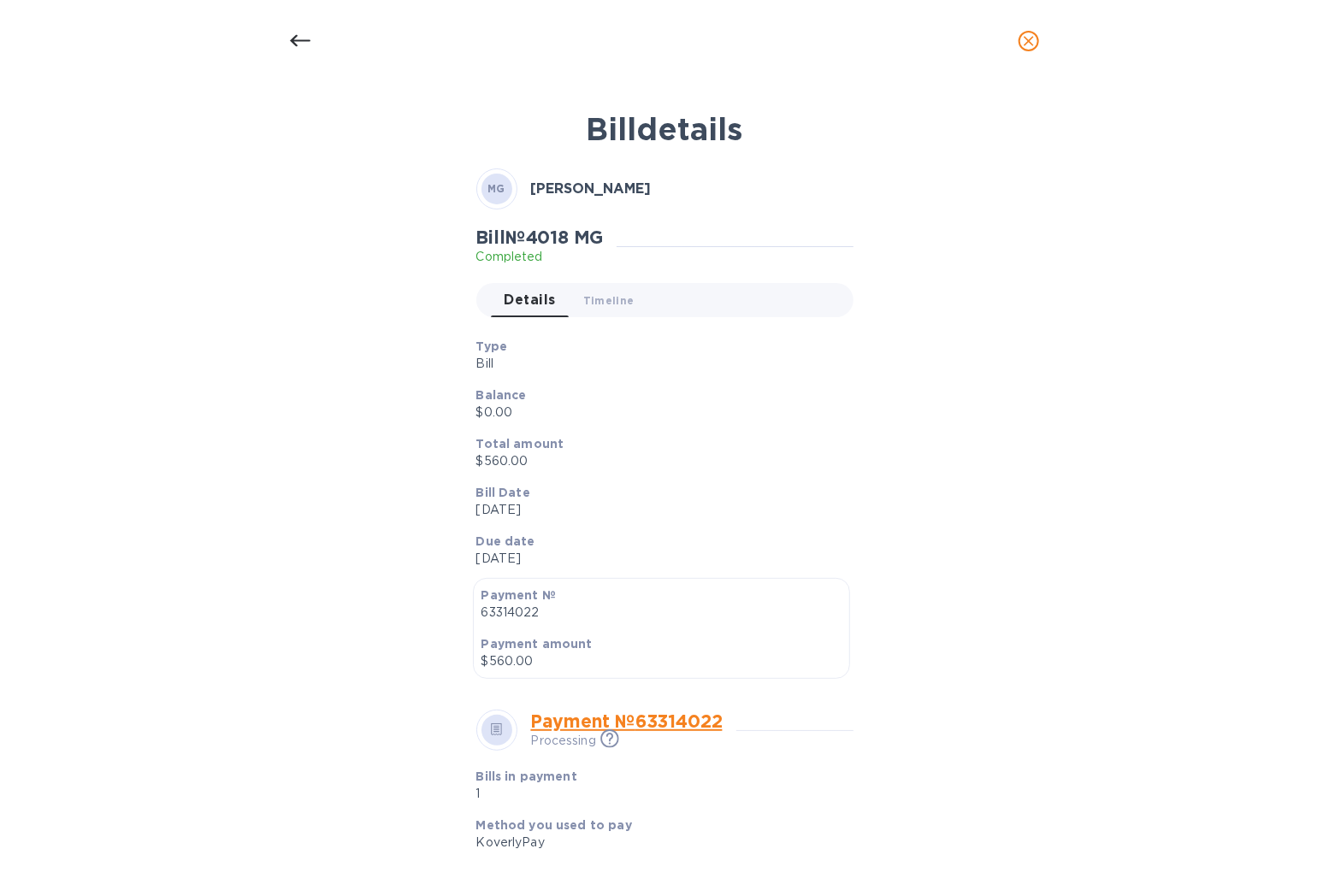
drag, startPoint x: 1031, startPoint y: 37, endPoint x: 1019, endPoint y: 174, distance: 137.5
click at [1031, 36] on icon "close" at bounding box center [1028, 41] width 17 height 17
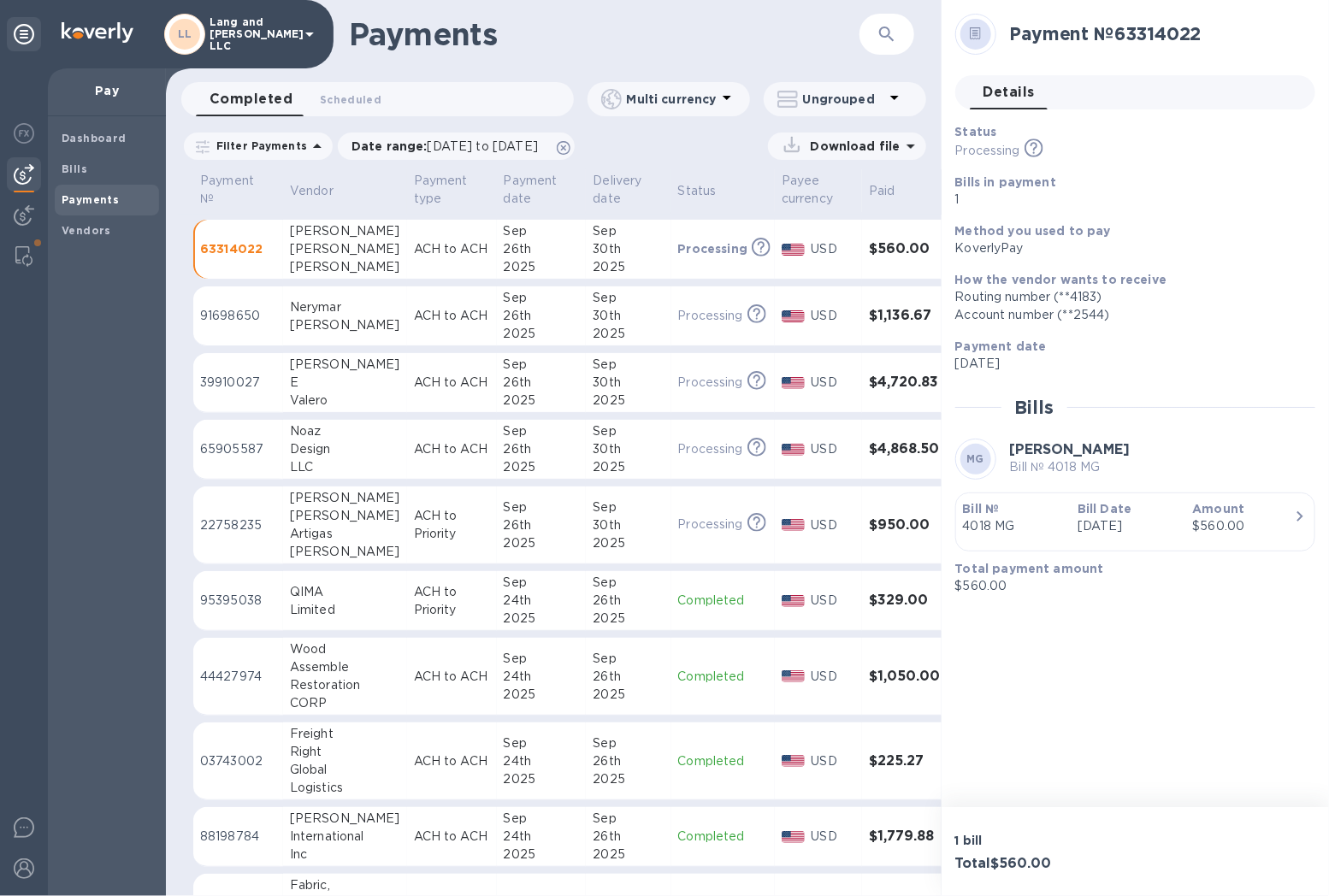
click at [368, 320] on td "[PERSON_NAME]" at bounding box center [345, 317] width 124 height 60
click at [1138, 531] on p "[DATE]" at bounding box center [1128, 526] width 101 height 18
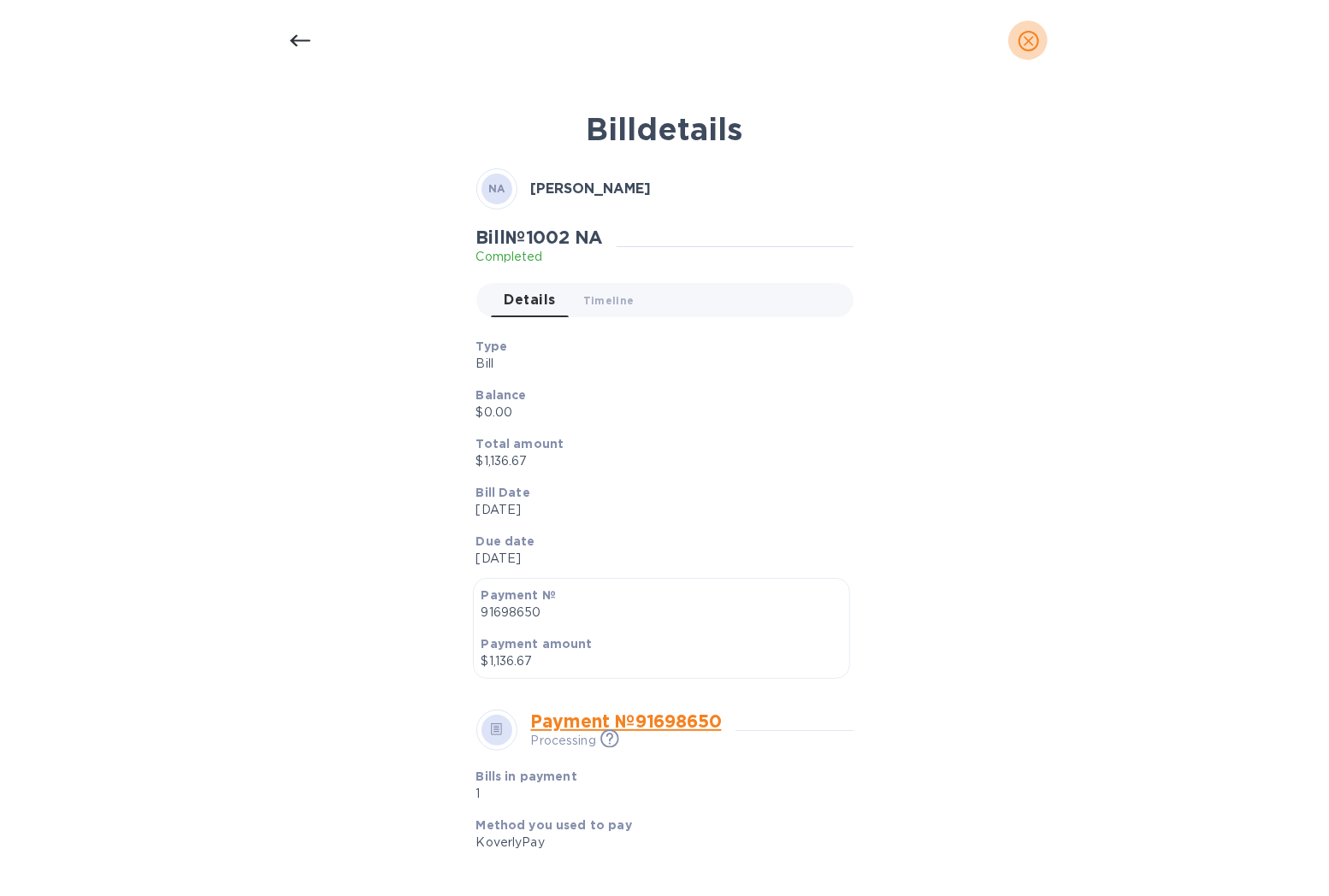
click at [1027, 41] on icon "close" at bounding box center [1028, 41] width 17 height 17
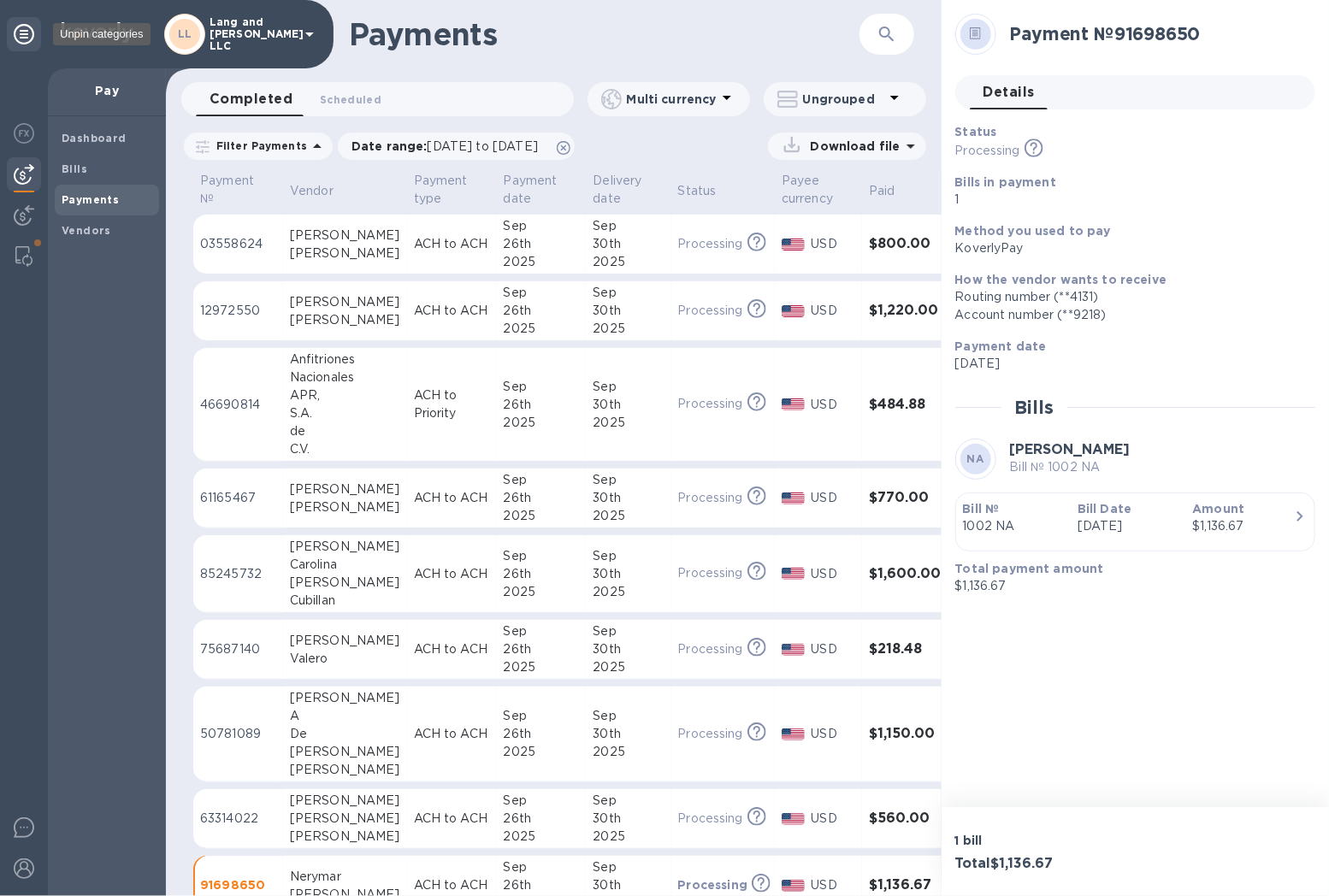
click at [15, 39] on icon at bounding box center [24, 34] width 21 height 21
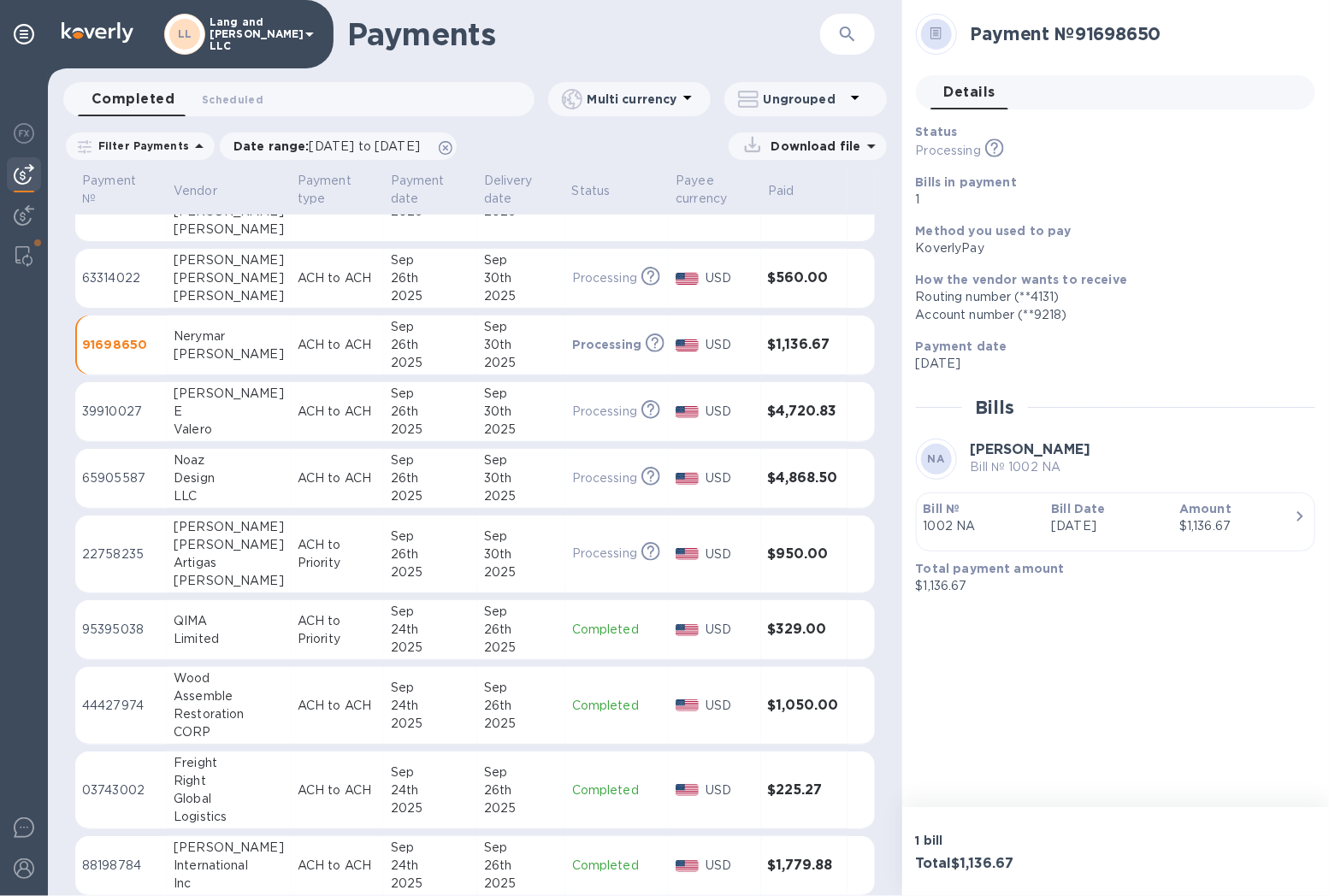
scroll to position [569, 0]
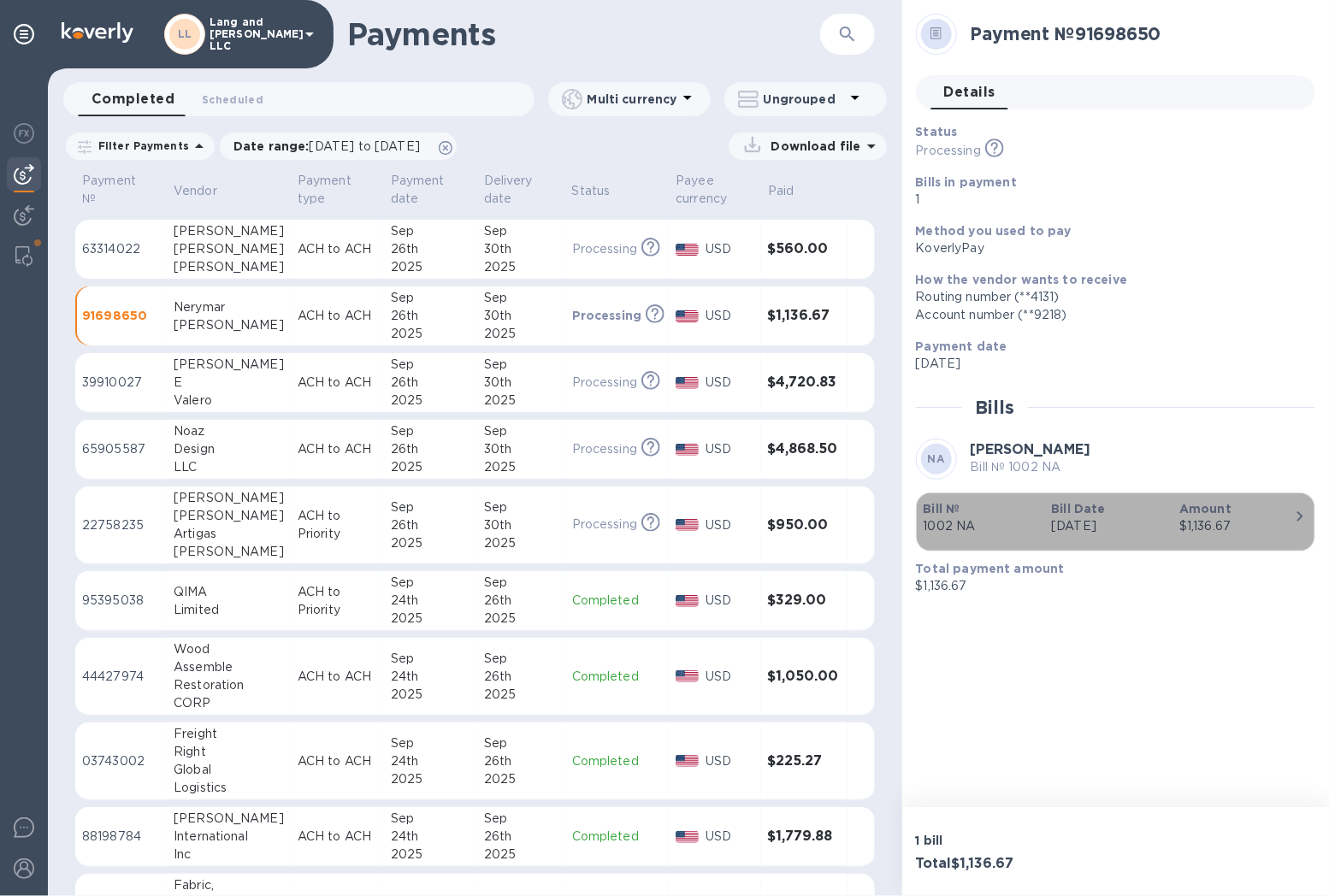
click at [1126, 515] on p "Bill Date" at bounding box center [1108, 508] width 115 height 17
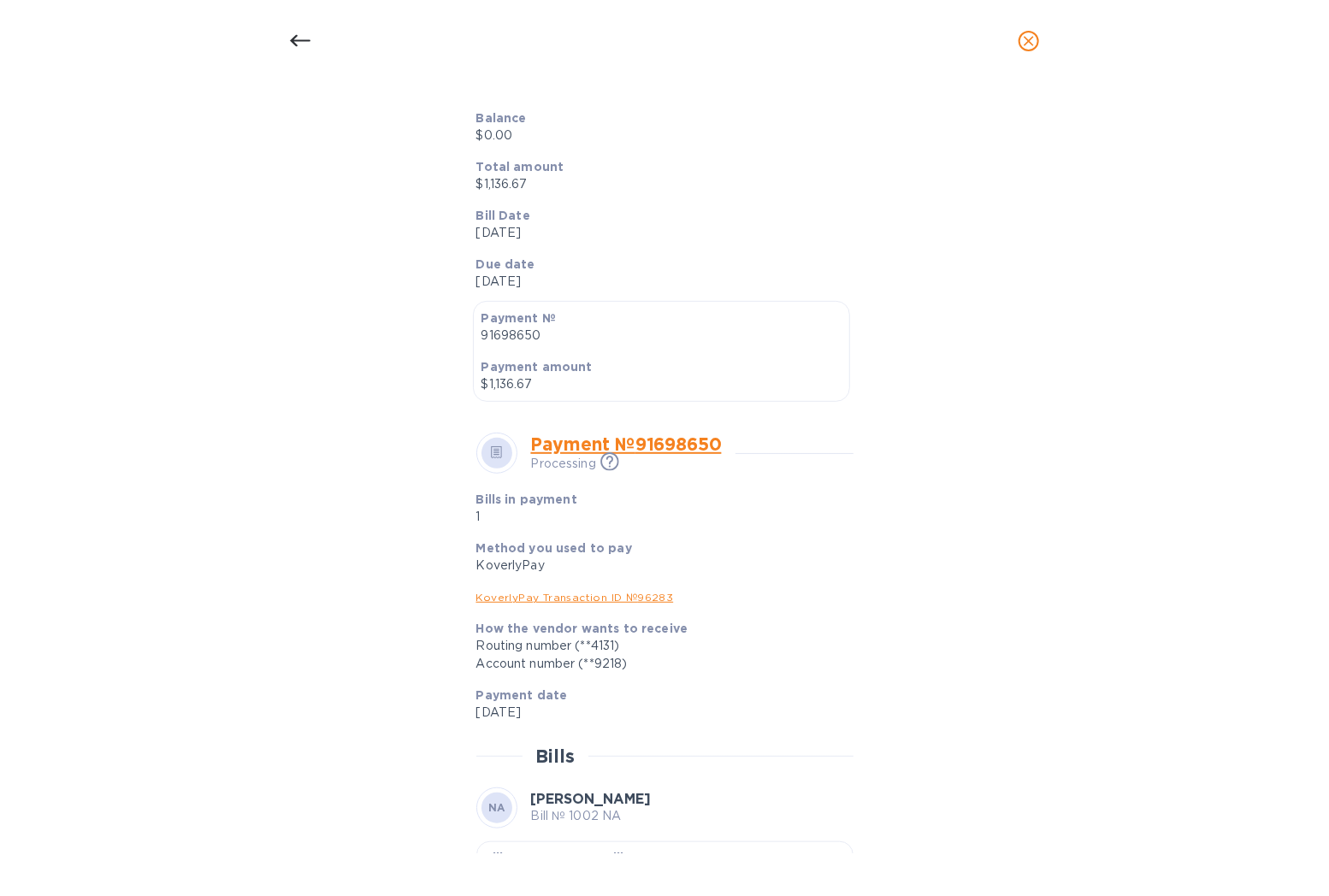
scroll to position [378, 0]
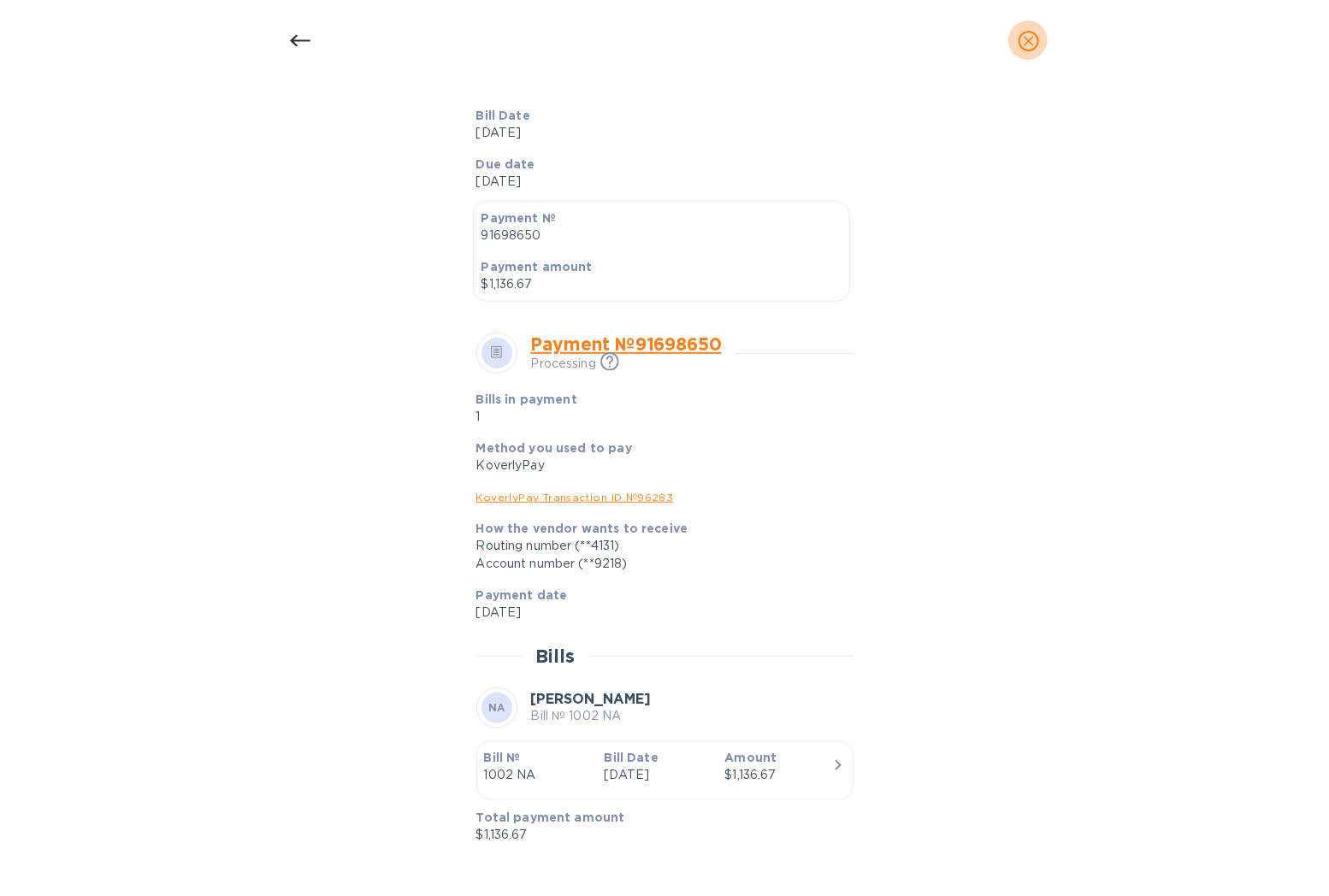
click at [1036, 40] on icon "close" at bounding box center [1028, 41] width 17 height 17
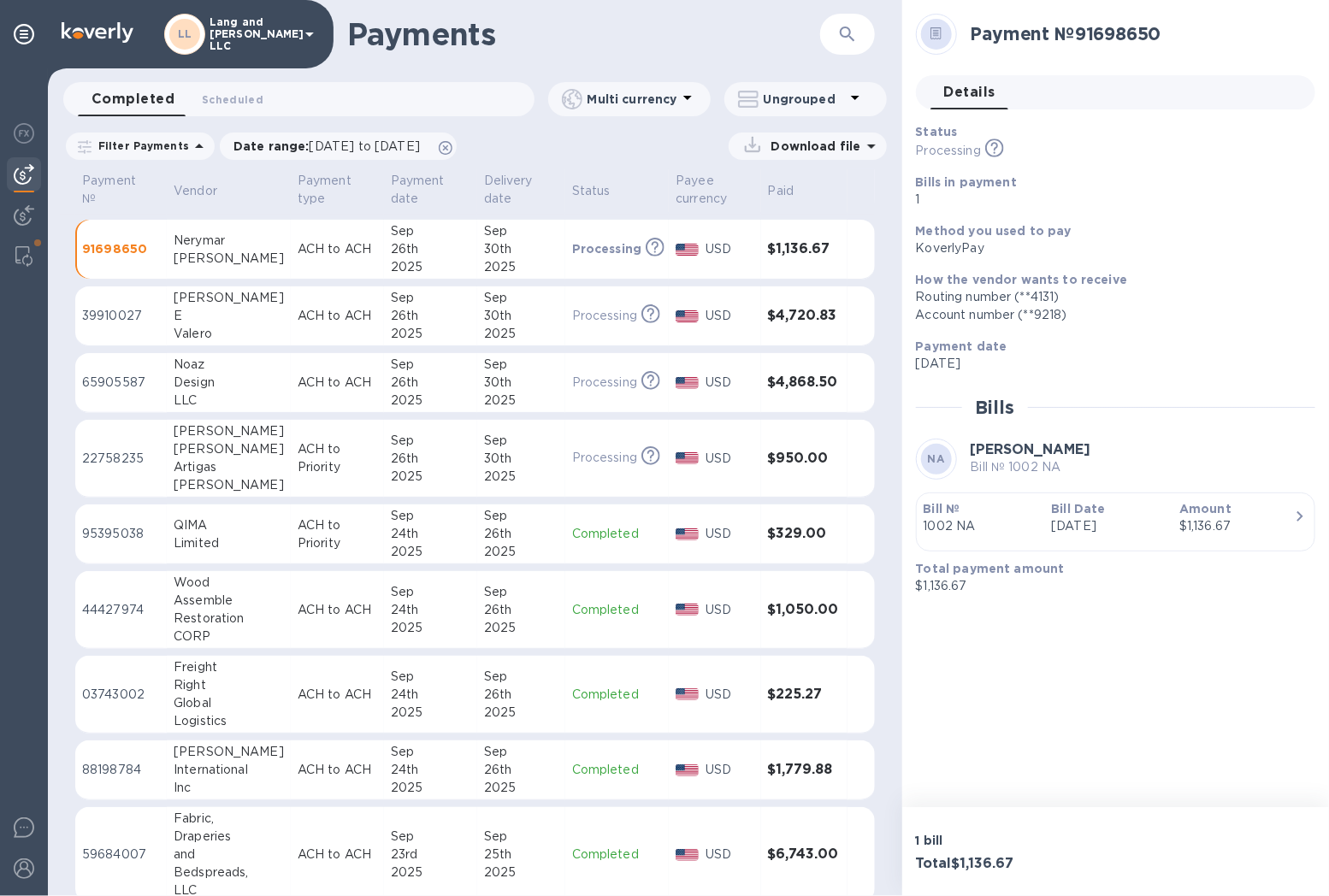
scroll to position [664, 0]
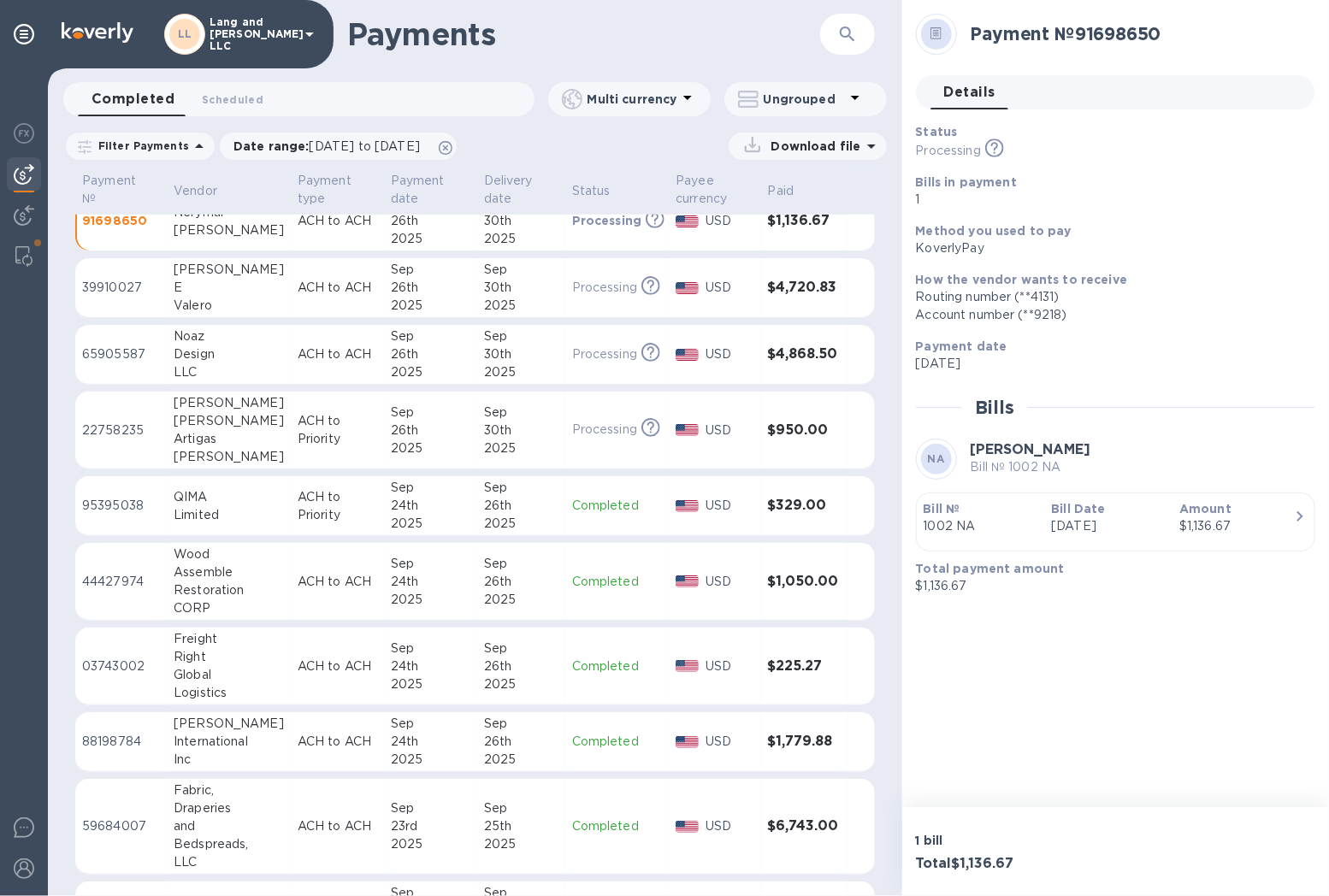
click at [237, 281] on div "E" at bounding box center [229, 288] width 110 height 18
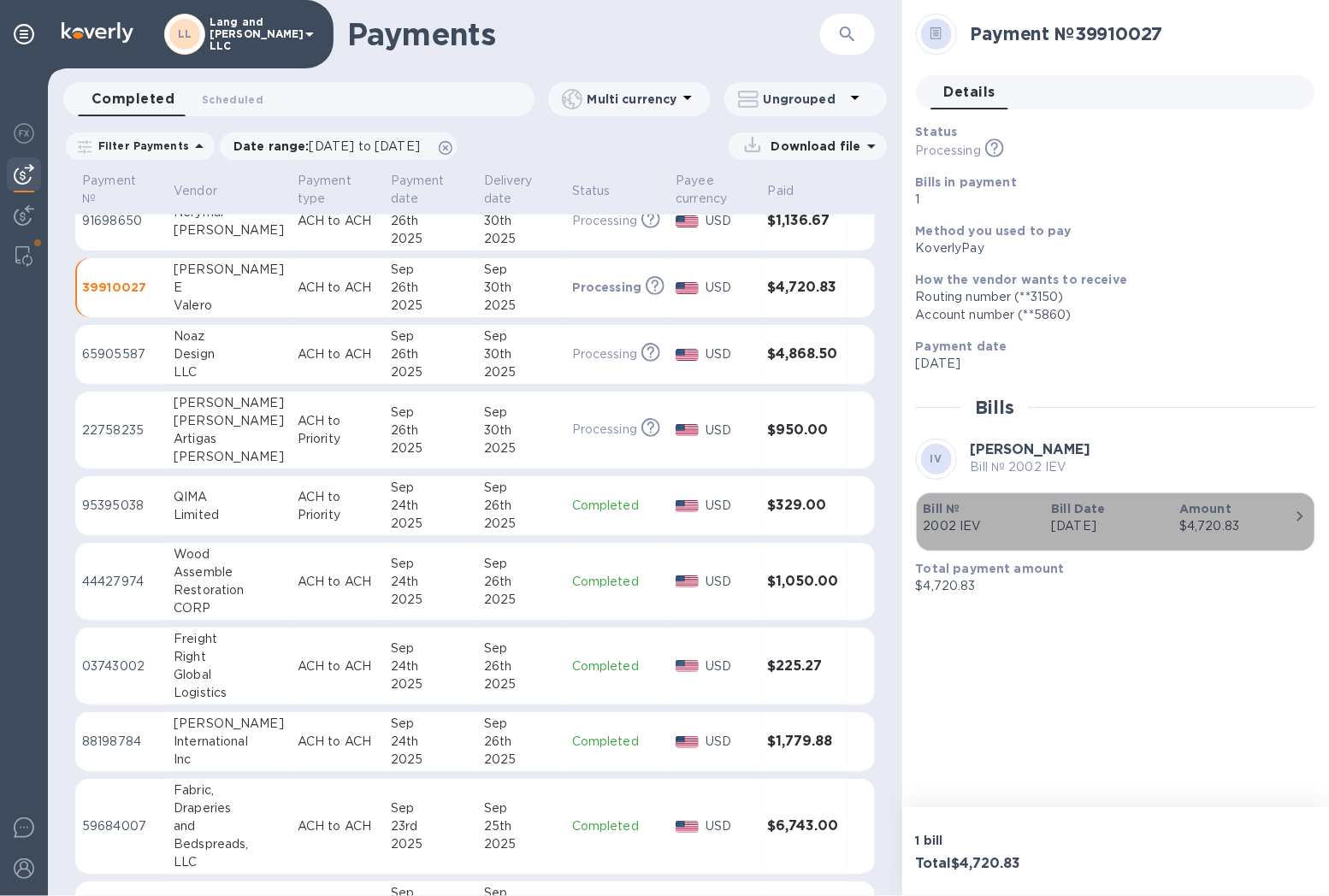
click at [1074, 536] on div "button" at bounding box center [1116, 539] width 384 height 9
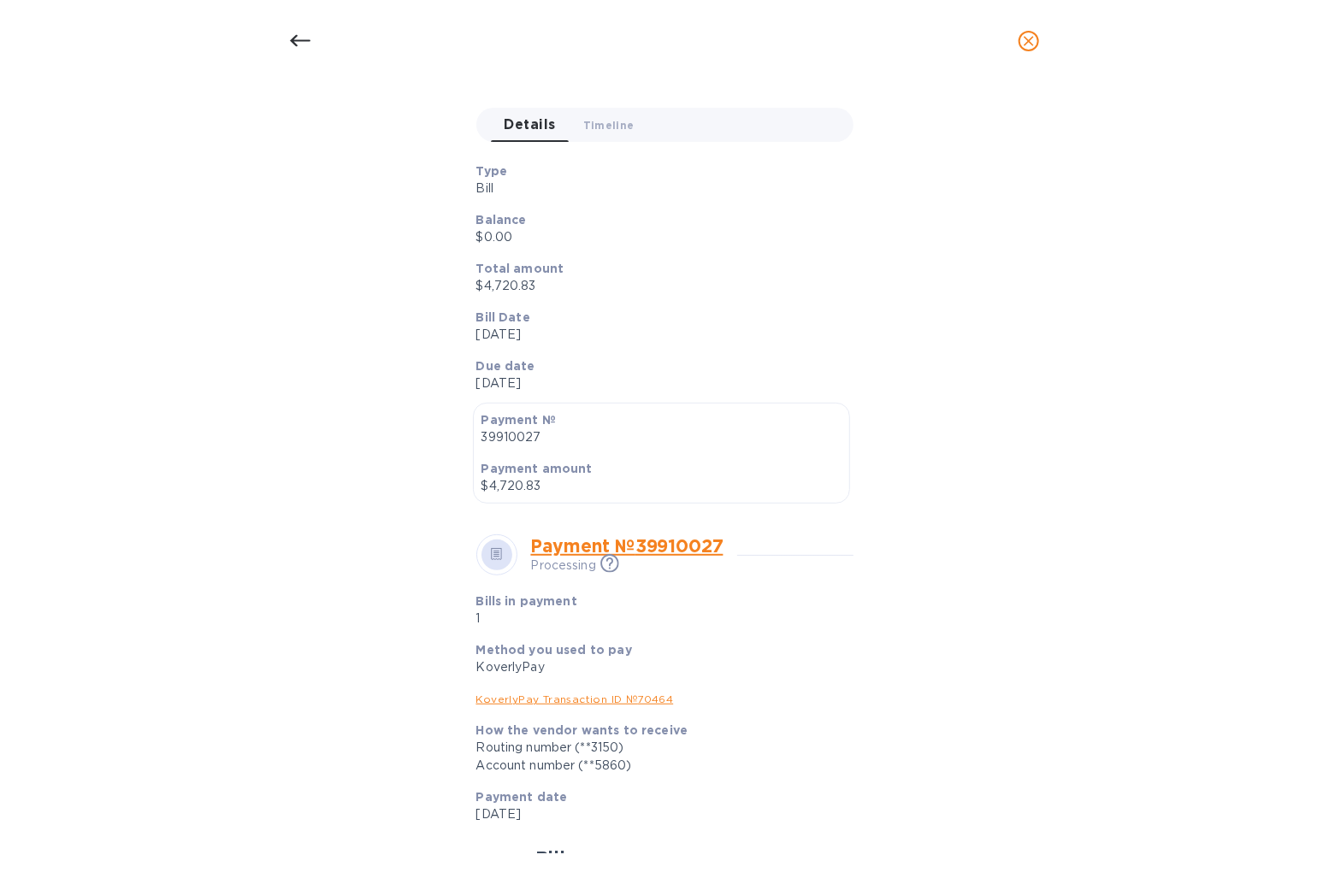
scroll to position [378, 0]
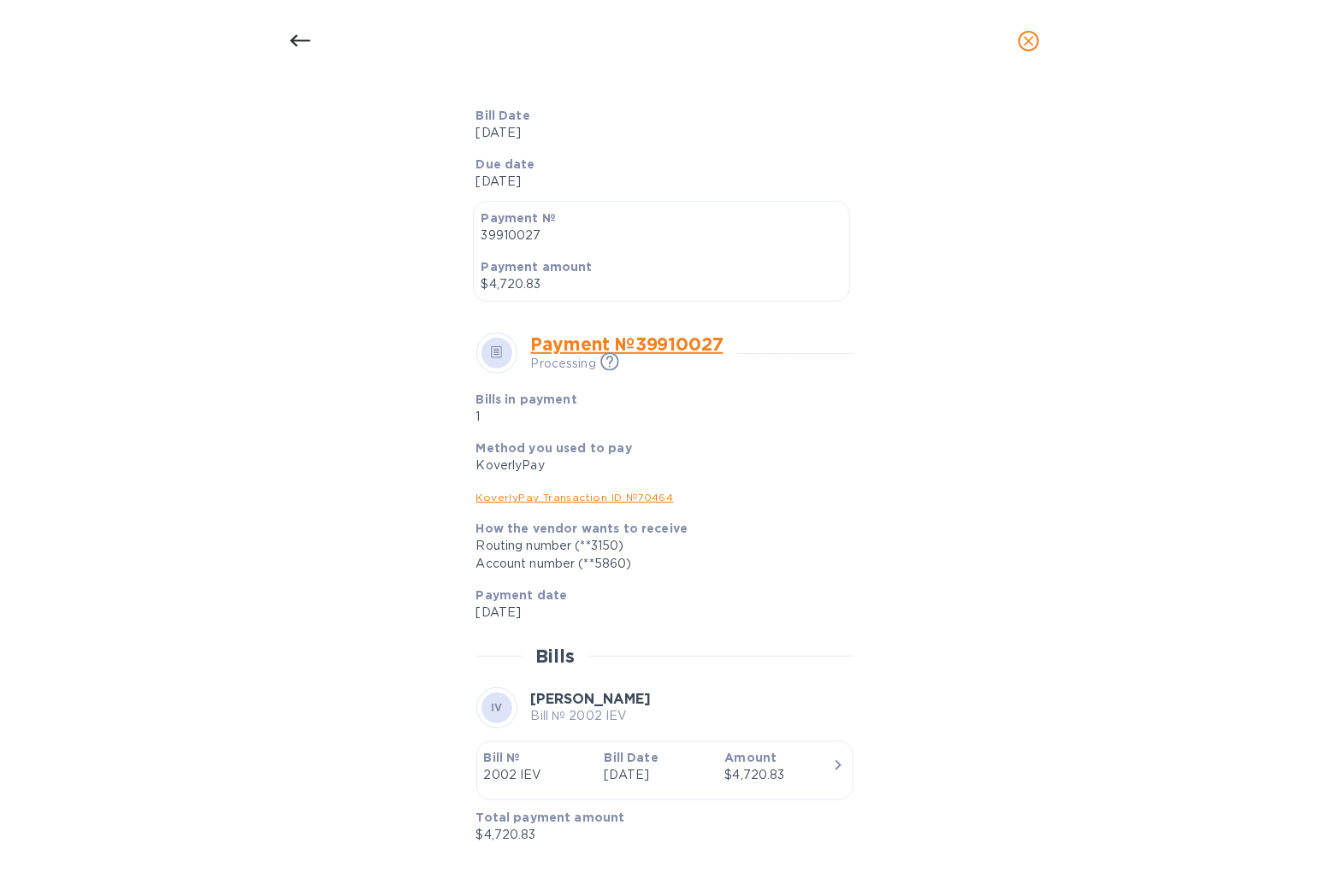
click at [458, 490] on div "Bill details IV [PERSON_NAME] Bill № 2002 IEV Completed Details 0 Timeline 0 Ty…" at bounding box center [664, 476] width 812 height 753
click at [1031, 45] on icon "close" at bounding box center [1028, 41] width 17 height 17
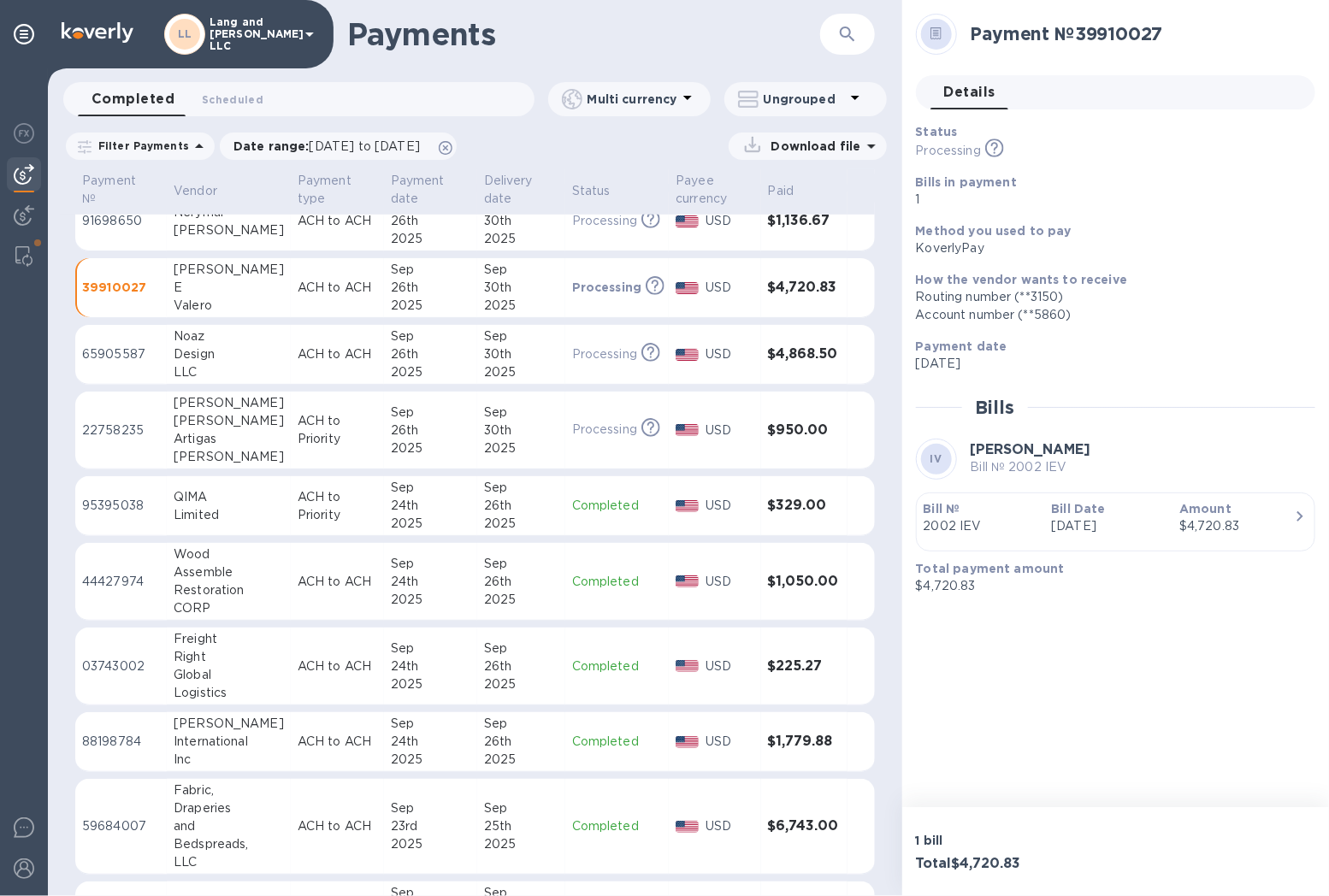
click at [158, 360] on p "65905587" at bounding box center [121, 355] width 78 height 18
click at [1036, 536] on div "button" at bounding box center [1116, 539] width 384 height 9
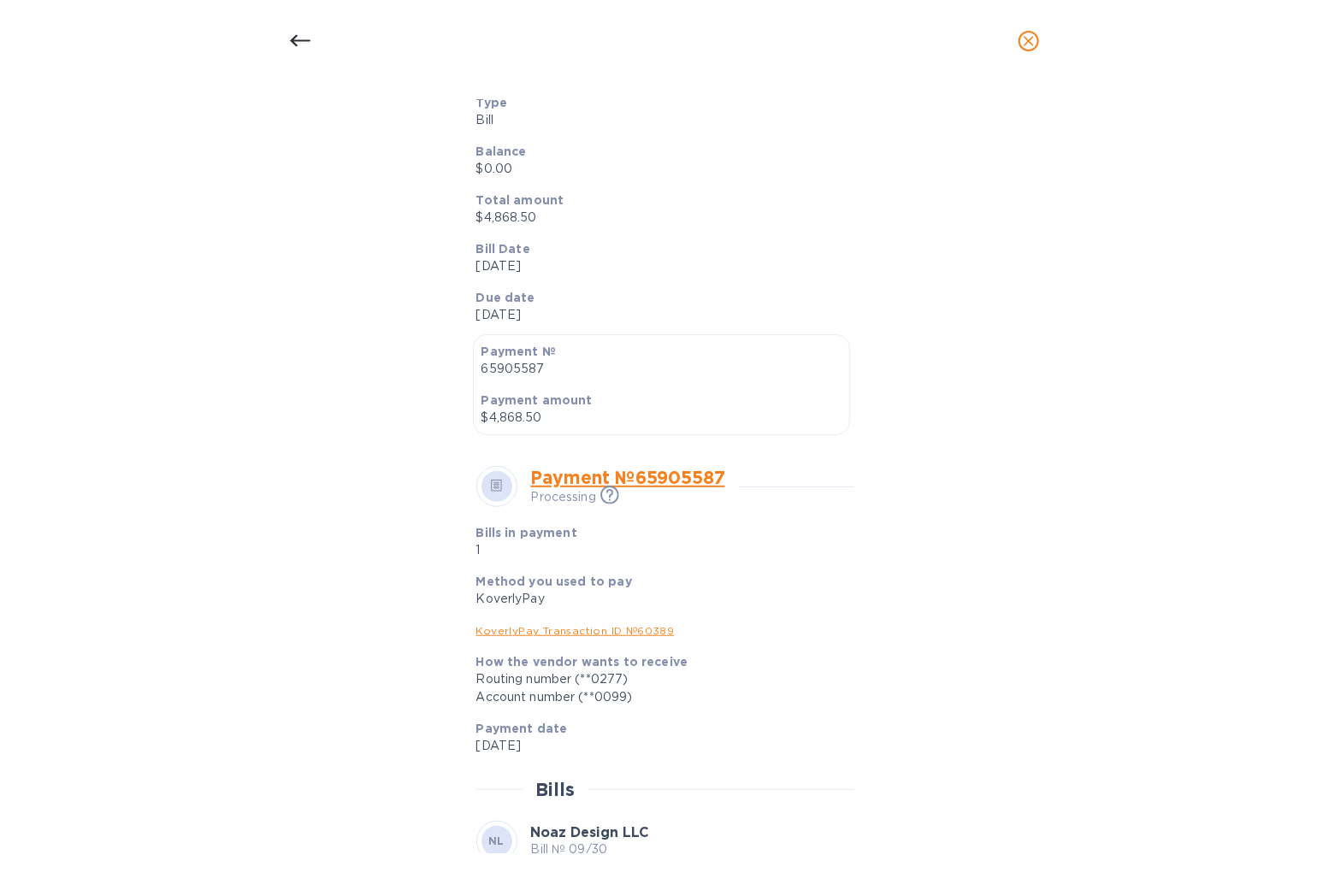
scroll to position [378, 0]
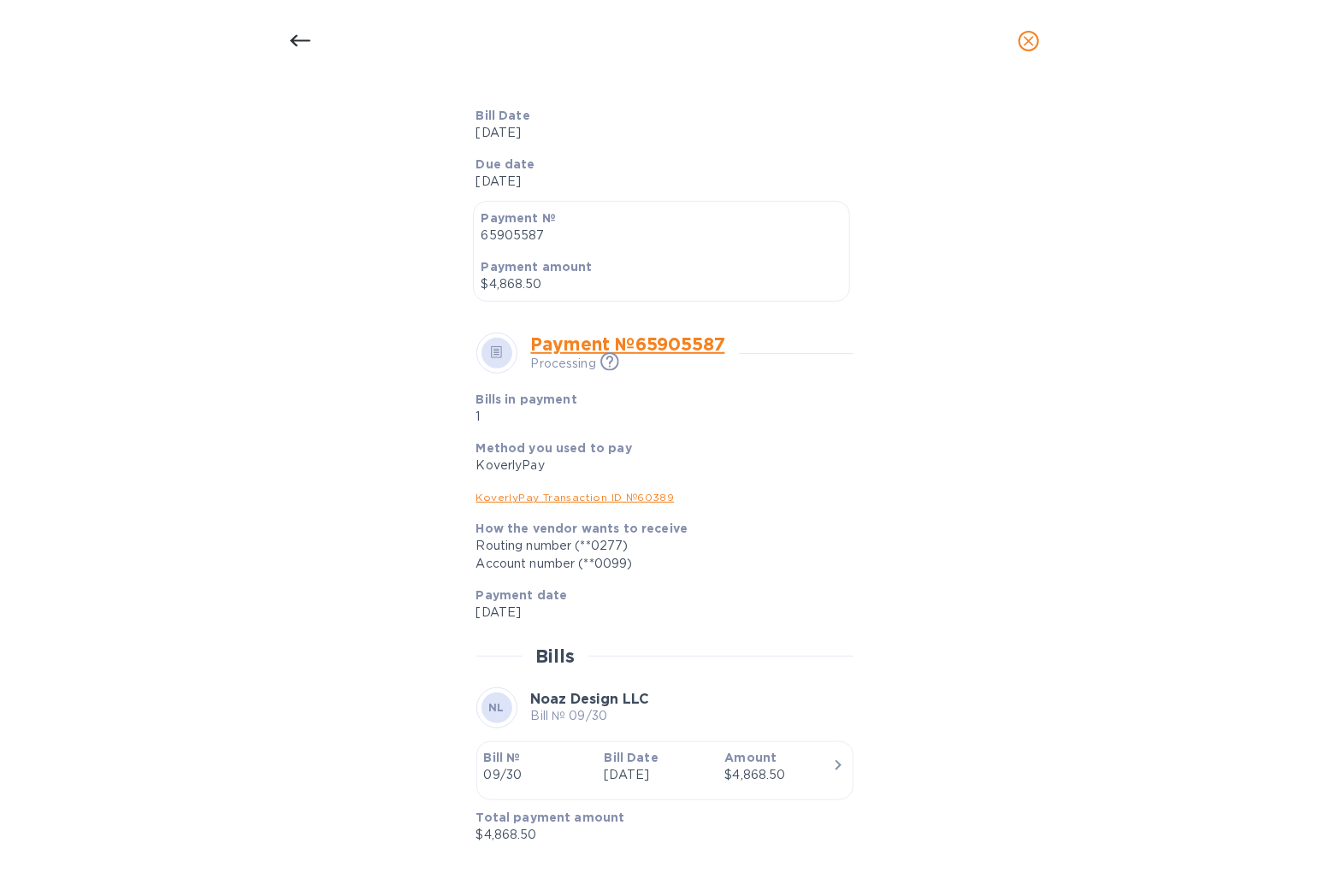
click at [303, 37] on icon at bounding box center [300, 41] width 21 height 21
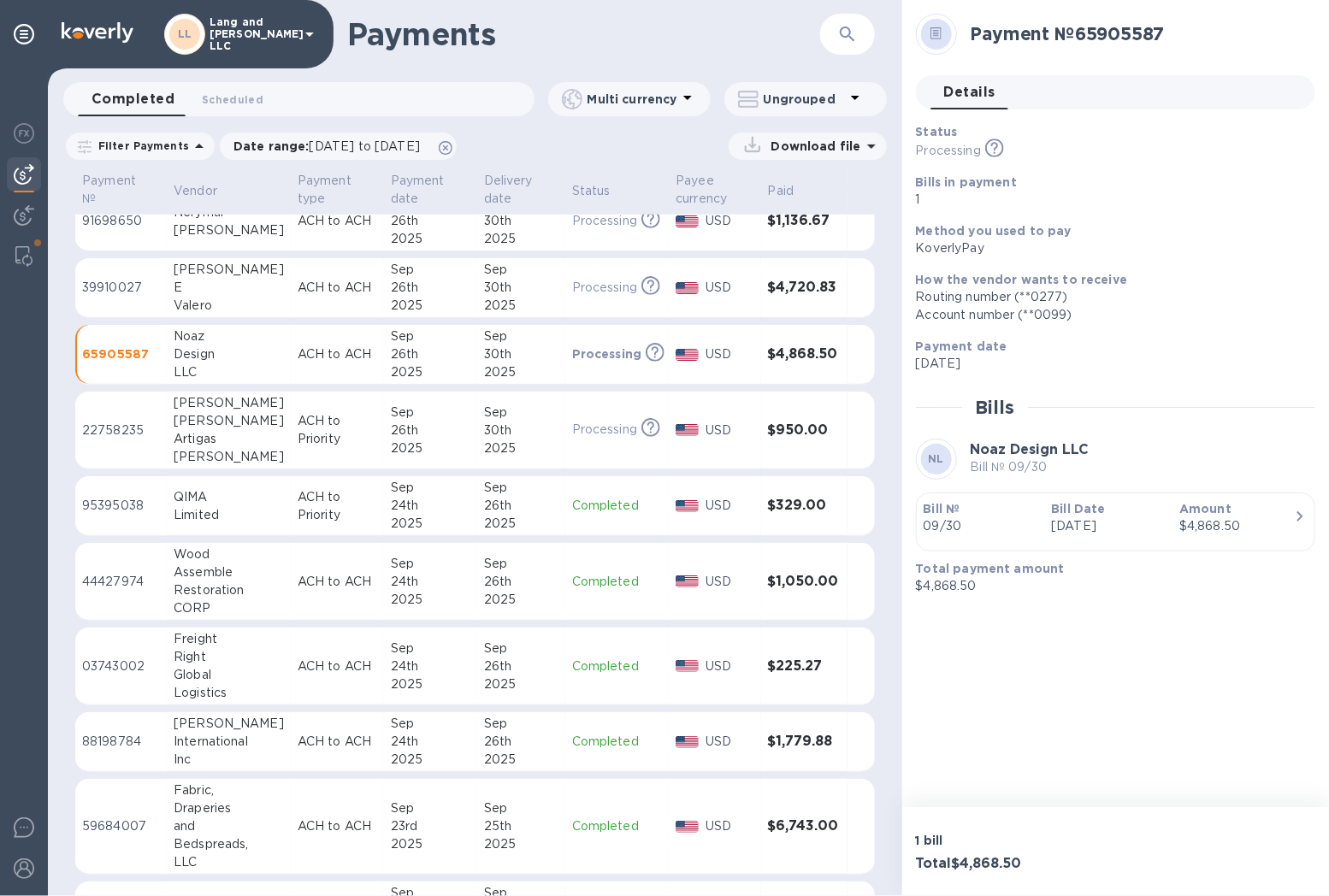
scroll to position [336, 0]
click at [138, 431] on p "22758235" at bounding box center [121, 431] width 78 height 18
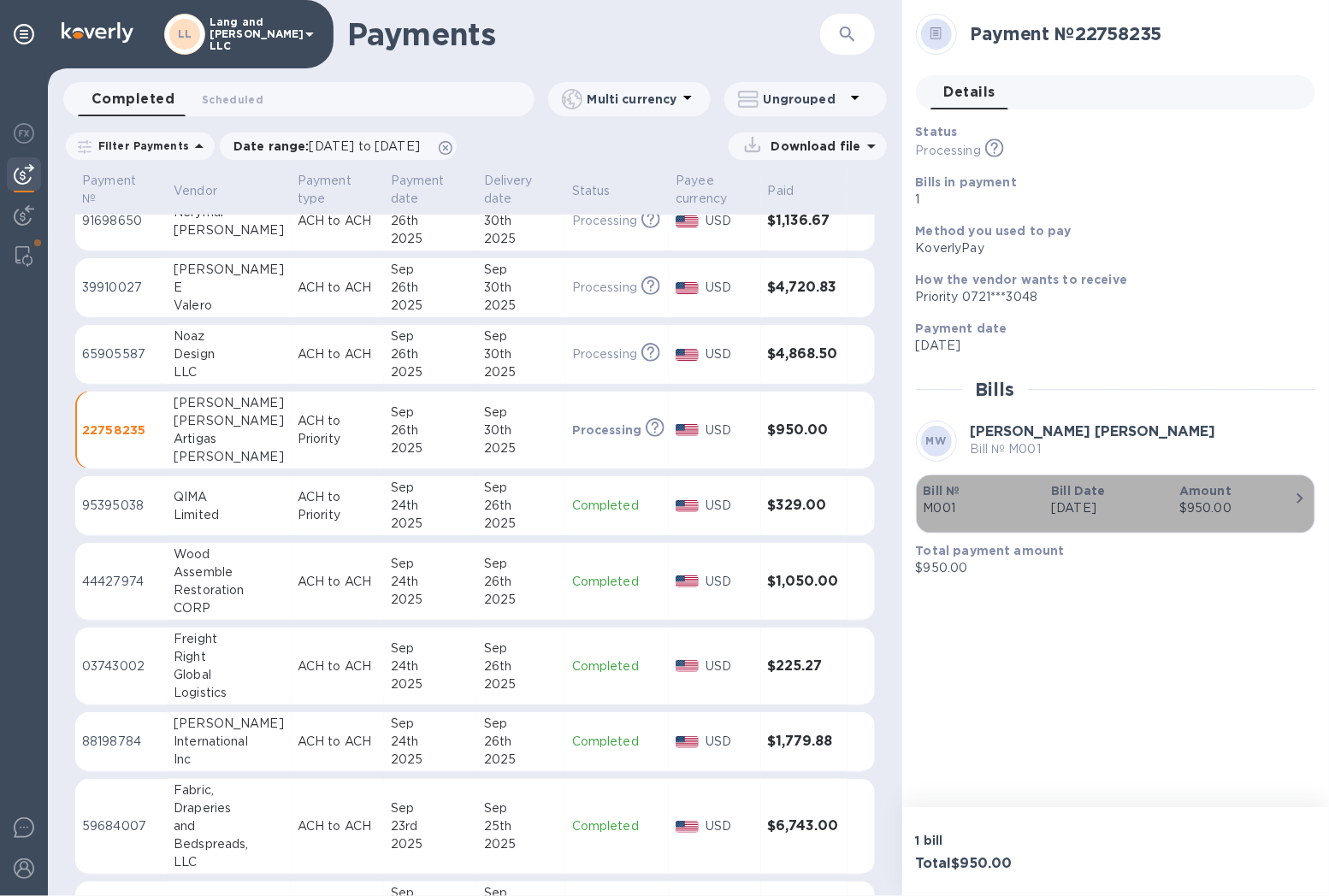
click at [1028, 482] on p "Bill №" at bounding box center [981, 490] width 115 height 17
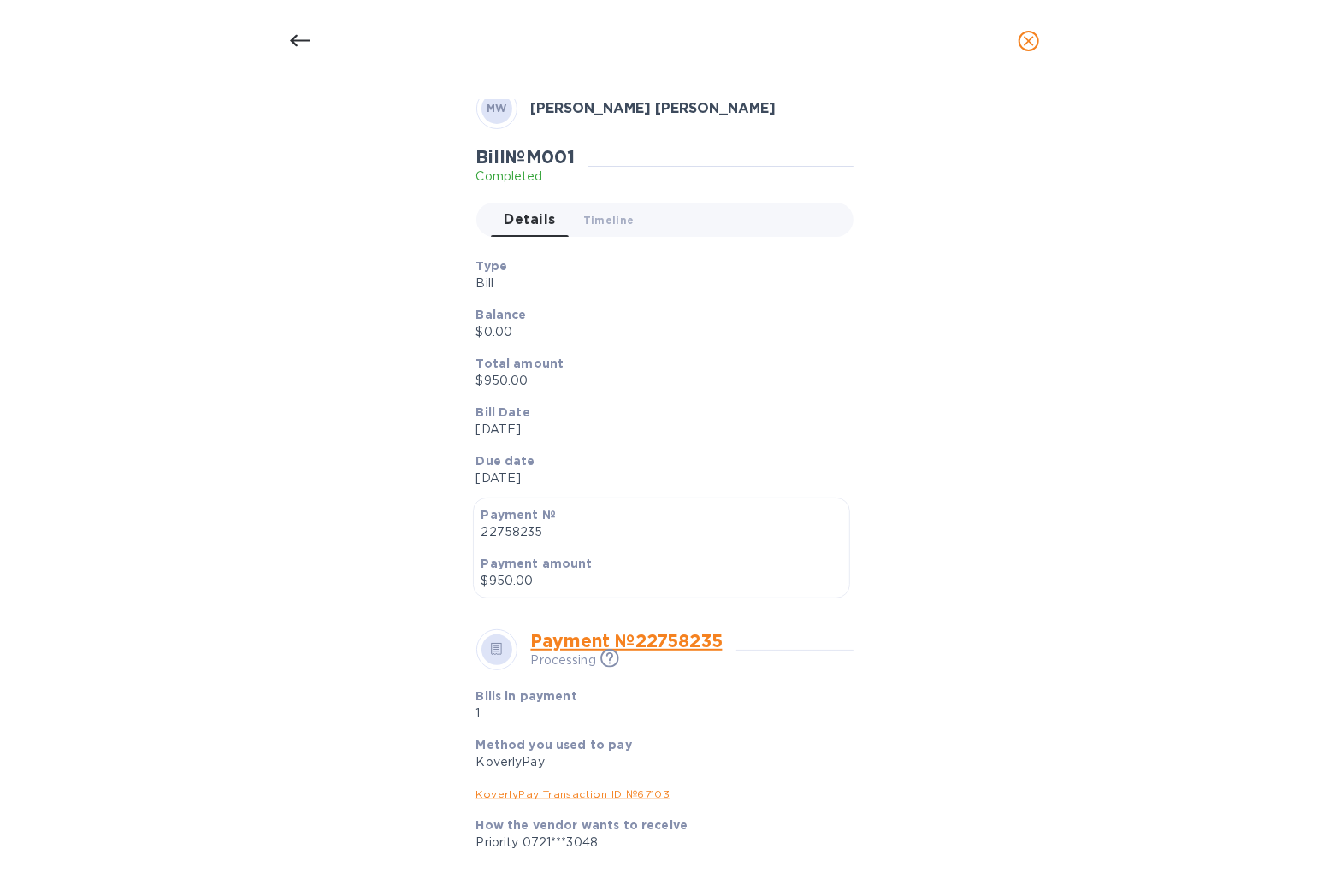
scroll to position [360, 0]
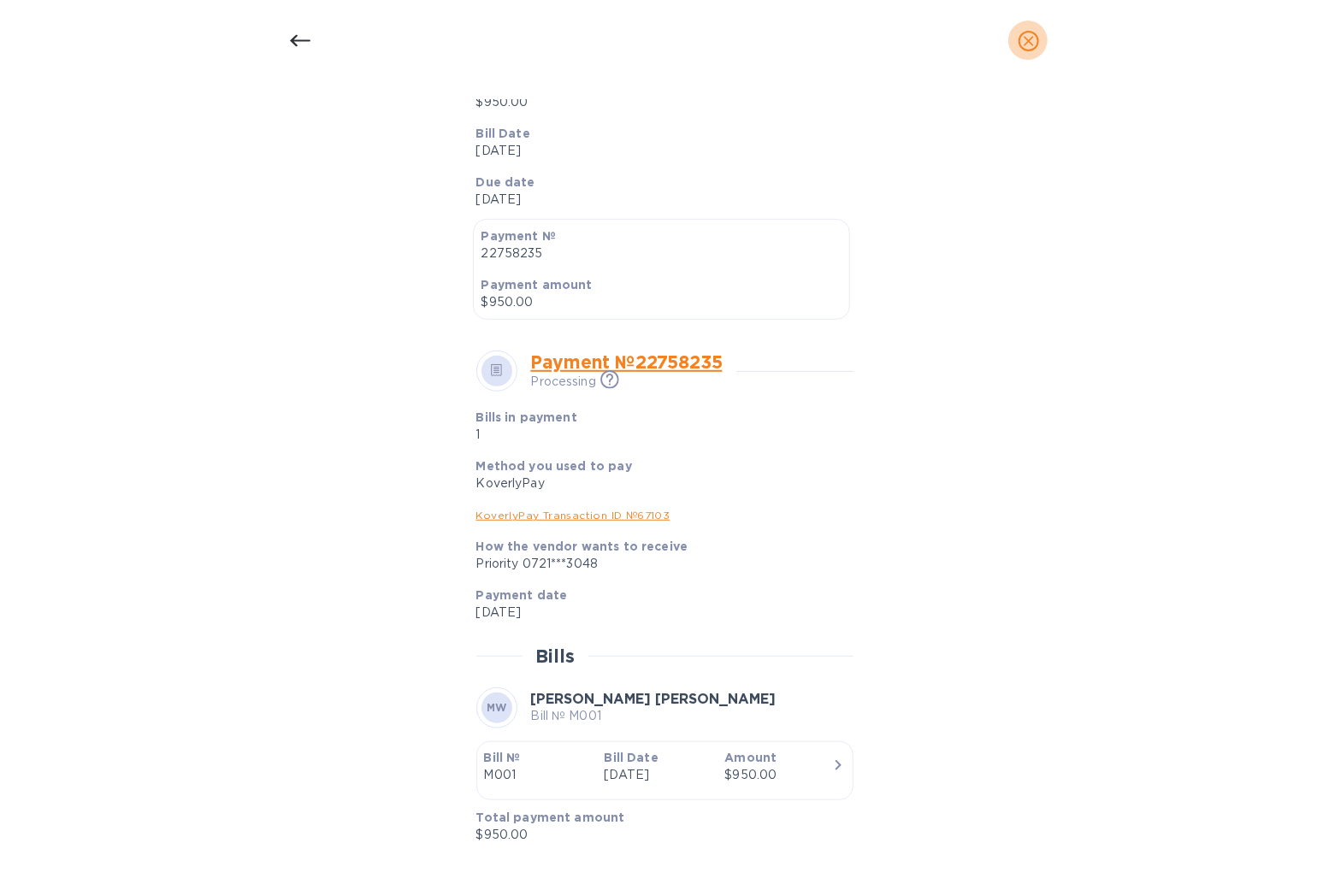
click at [1040, 43] on button "close" at bounding box center [1028, 41] width 41 height 41
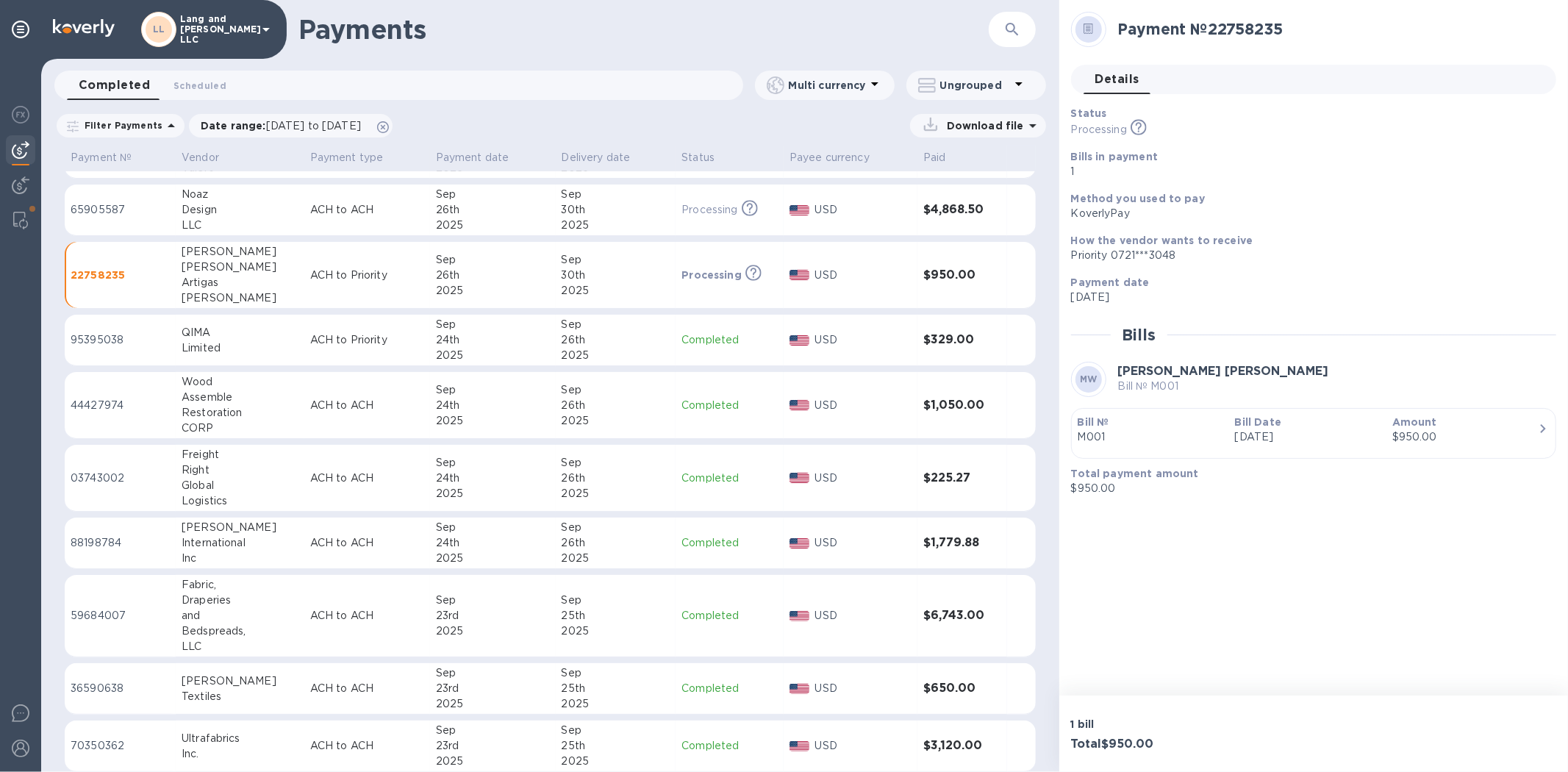
scroll to position [641, 0]
